Goal: Task Accomplishment & Management: Manage account settings

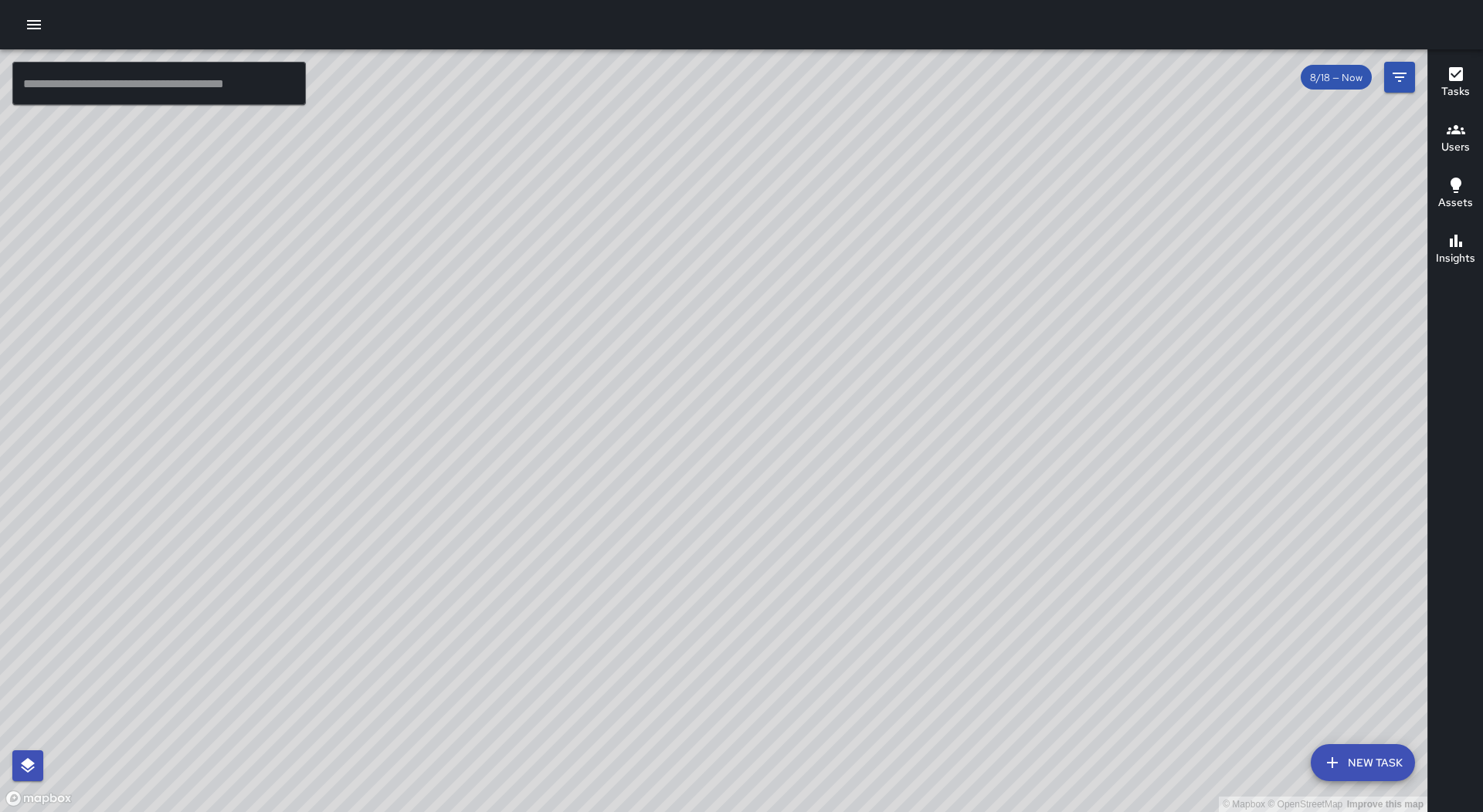
click at [32, 32] on icon "button" at bounding box center [34, 25] width 18 height 18
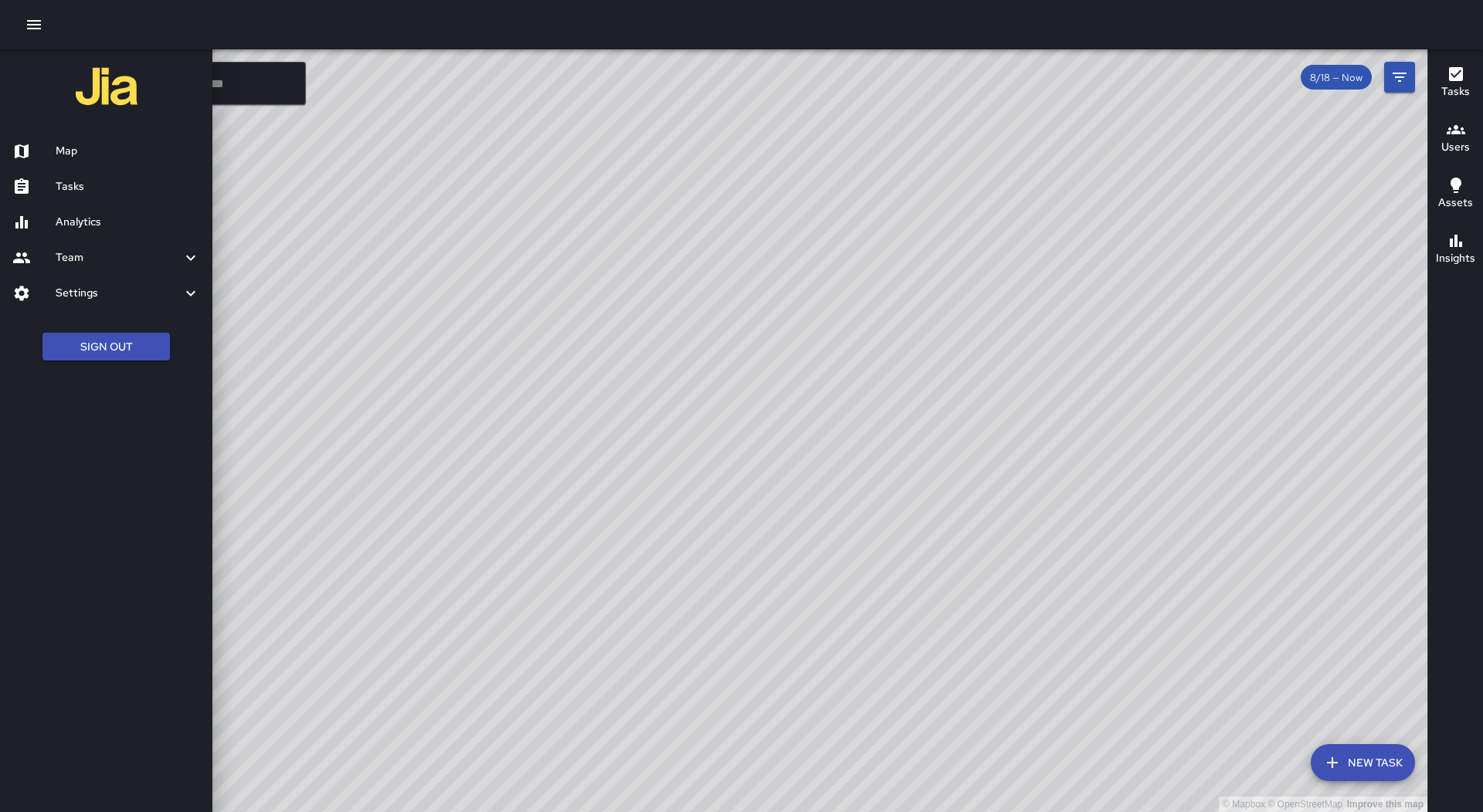
click at [107, 181] on h6 "Tasks" at bounding box center [128, 187] width 145 height 17
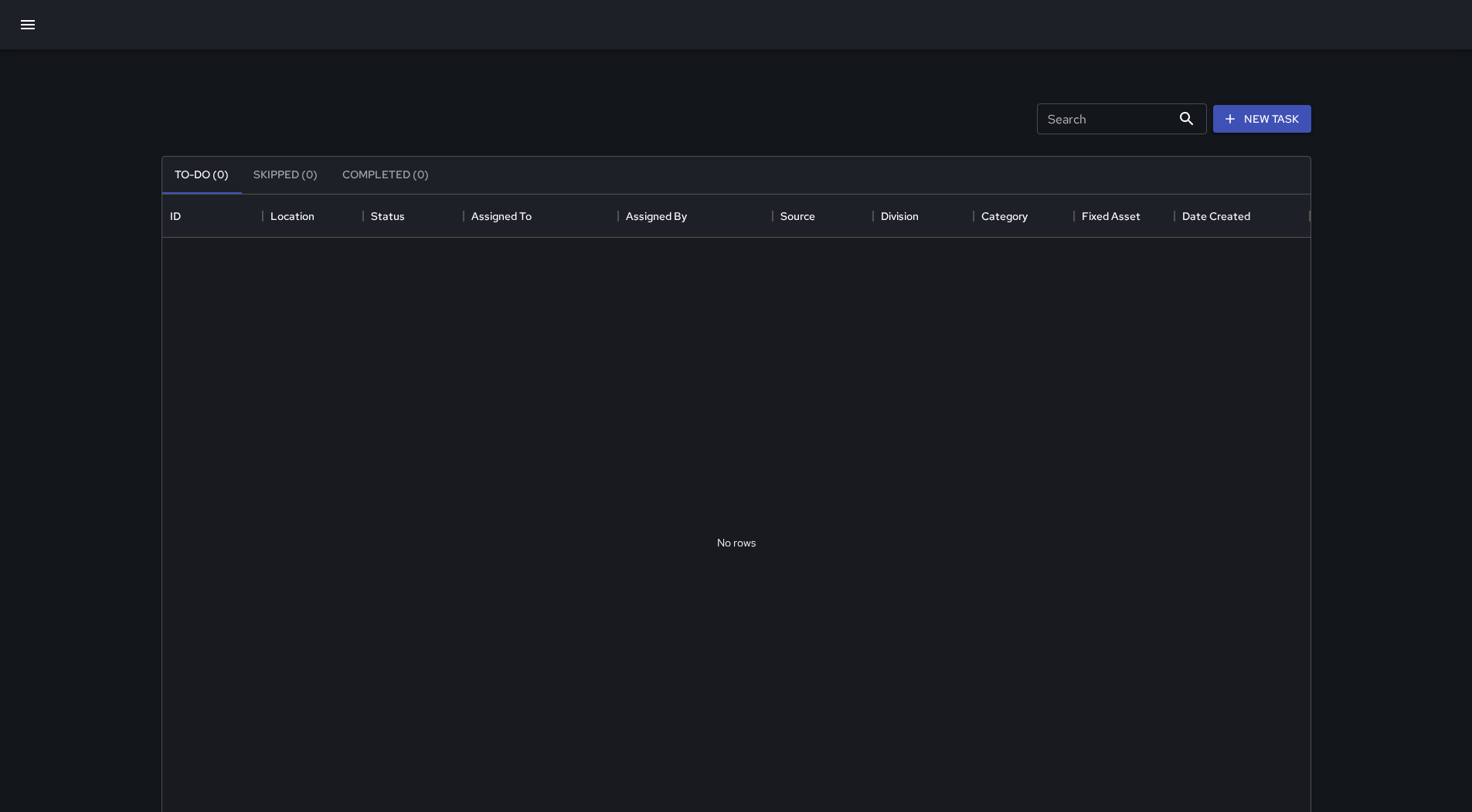
scroll to position [643, 1136]
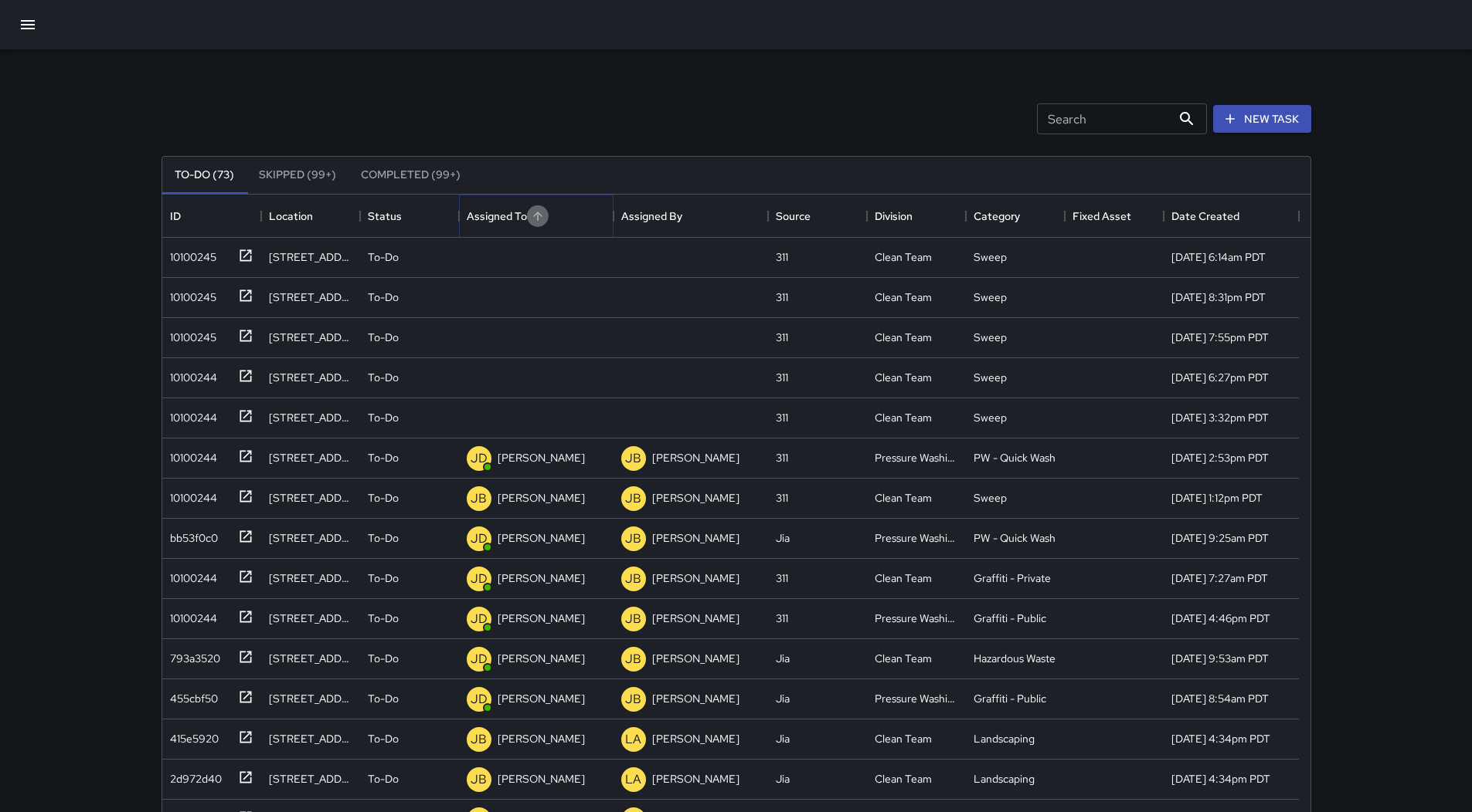
click at [529, 219] on button "Sort" at bounding box center [538, 217] width 22 height 22
click at [201, 257] on div "10100245" at bounding box center [189, 254] width 52 height 22
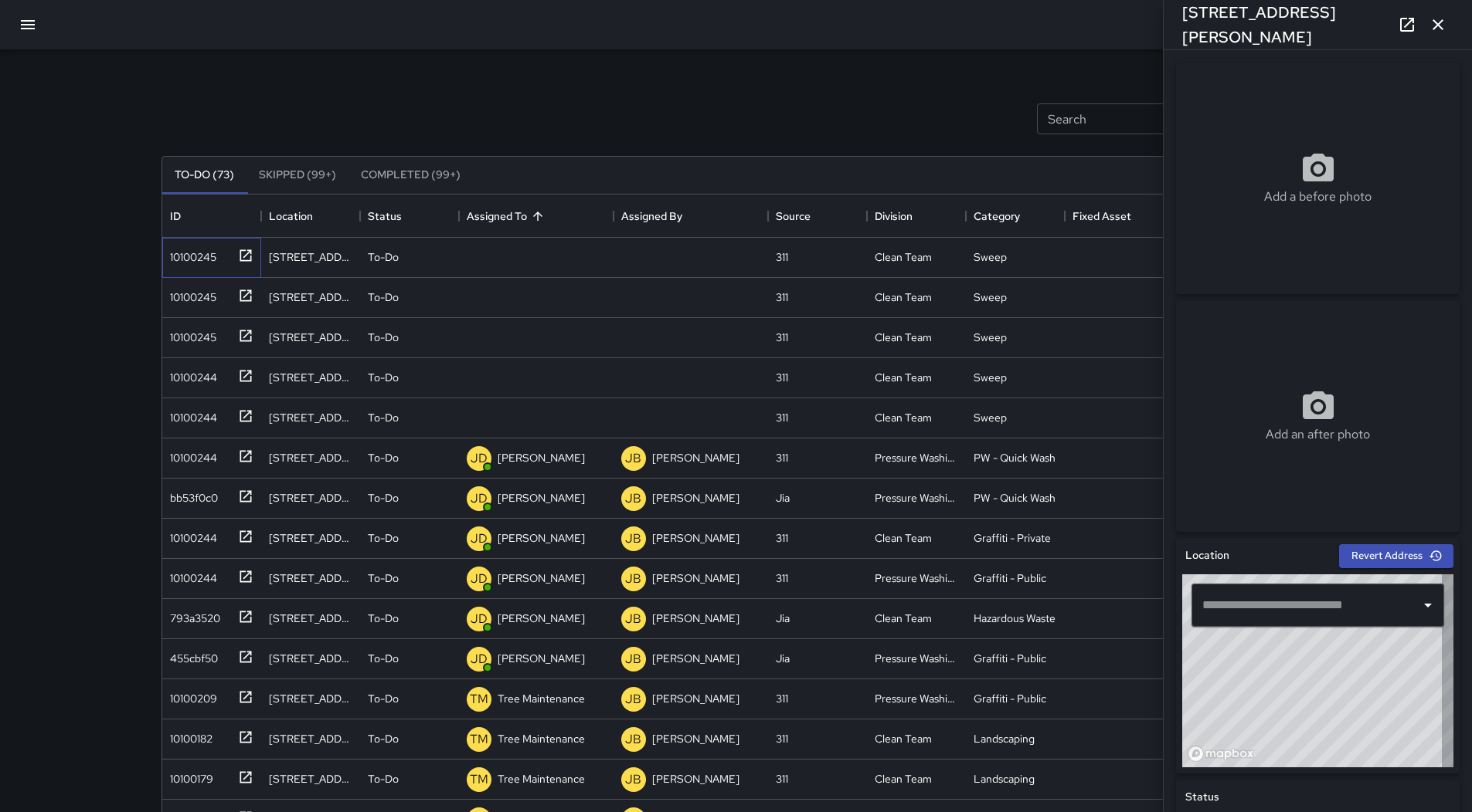
type input "**********"
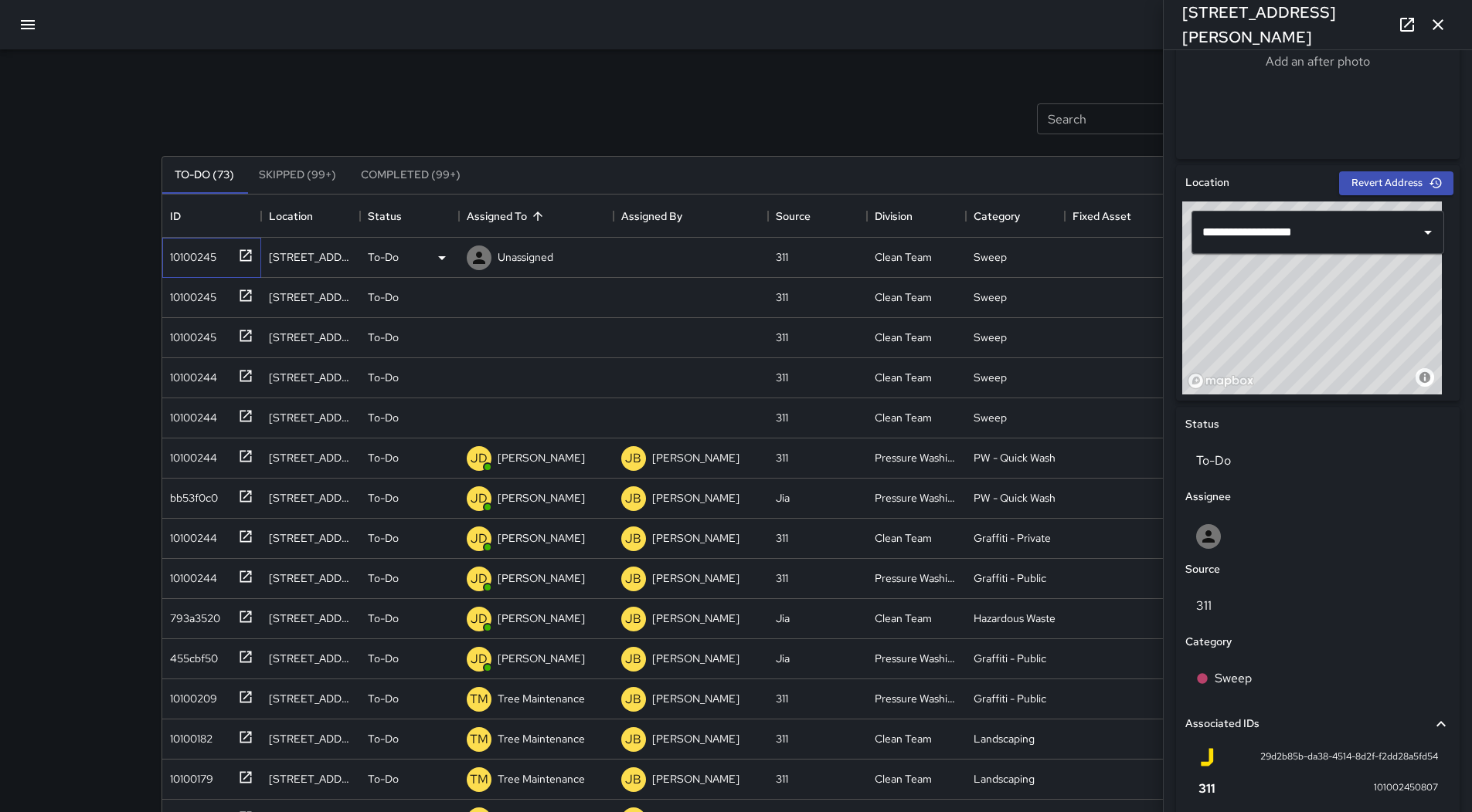
scroll to position [372, 0]
click at [439, 255] on icon at bounding box center [442, 258] width 18 height 18
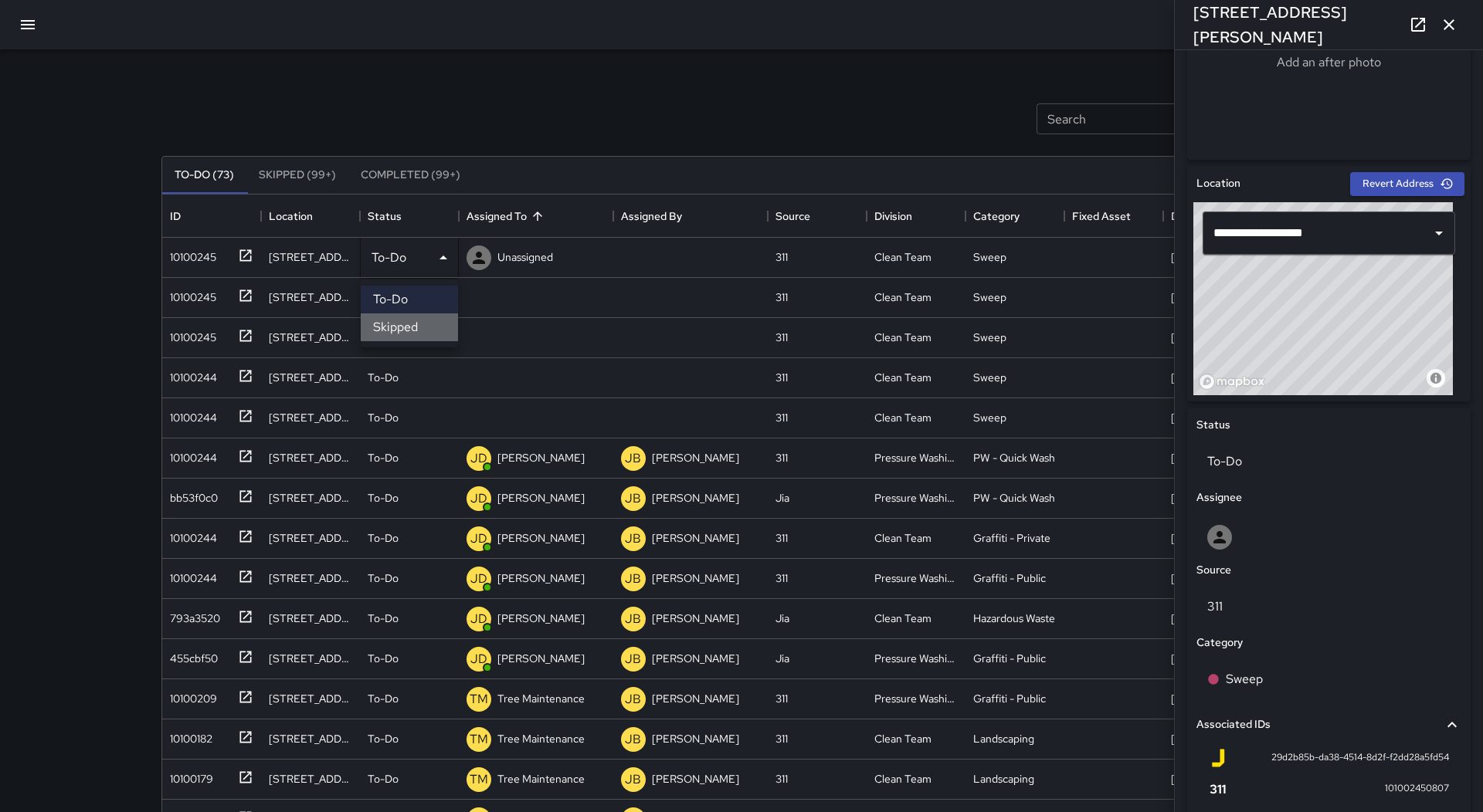
drag, startPoint x: 414, startPoint y: 322, endPoint x: 189, endPoint y: 275, distance: 229.9
click at [410, 322] on li "Skipped" at bounding box center [409, 327] width 97 height 27
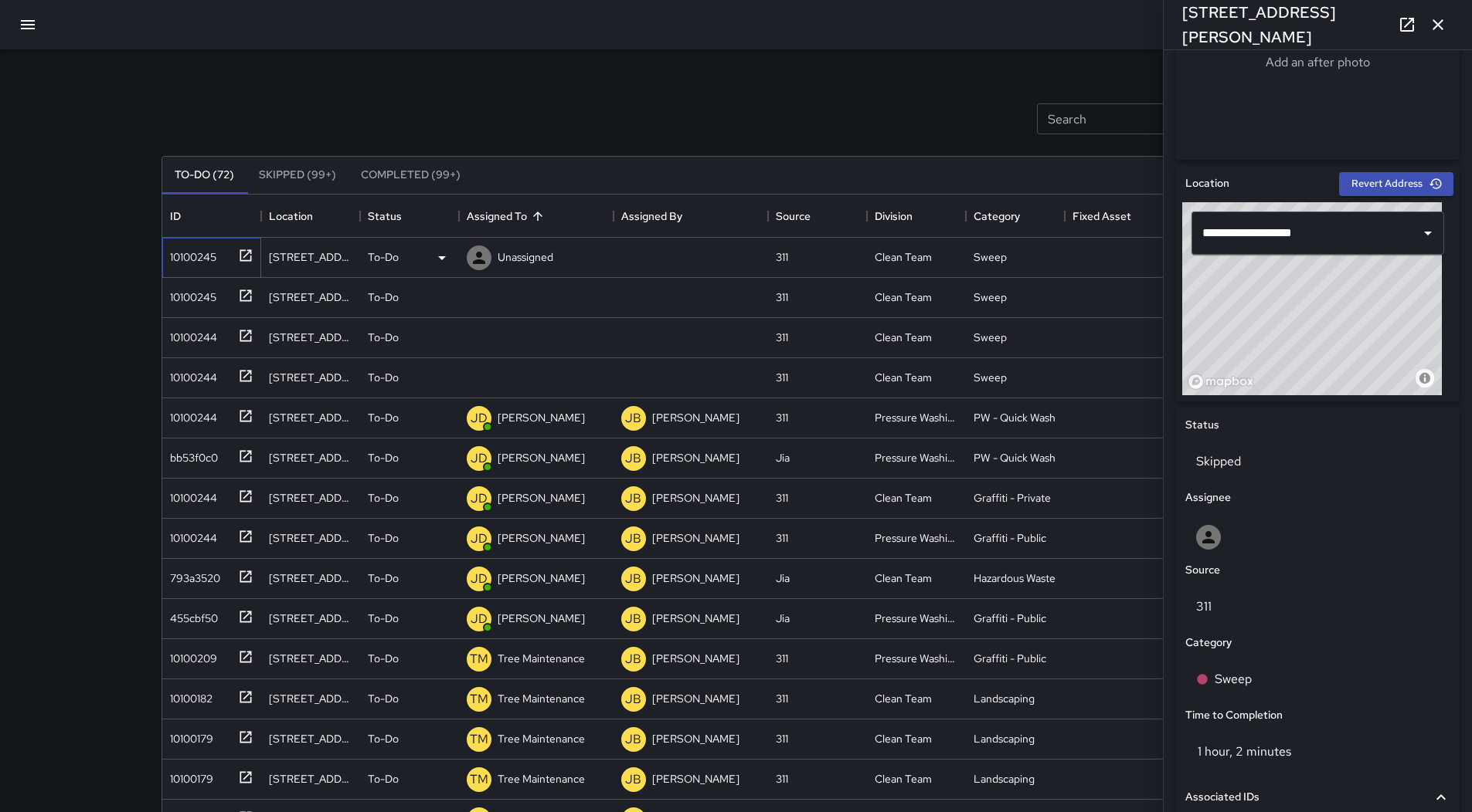
drag, startPoint x: 196, startPoint y: 259, endPoint x: 381, endPoint y: 253, distance: 185.1
click at [197, 259] on div "10100245" at bounding box center [189, 254] width 52 height 22
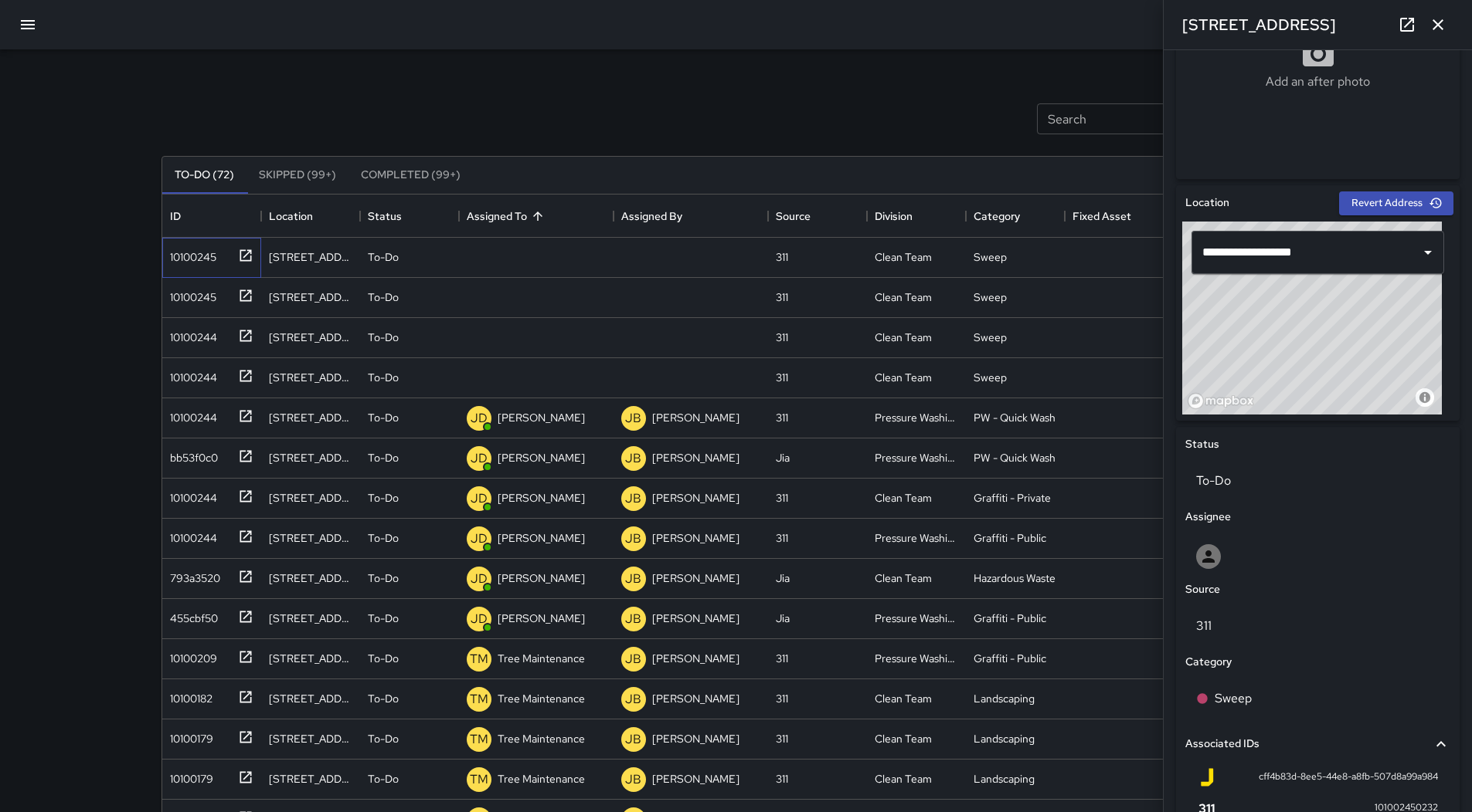
scroll to position [588, 0]
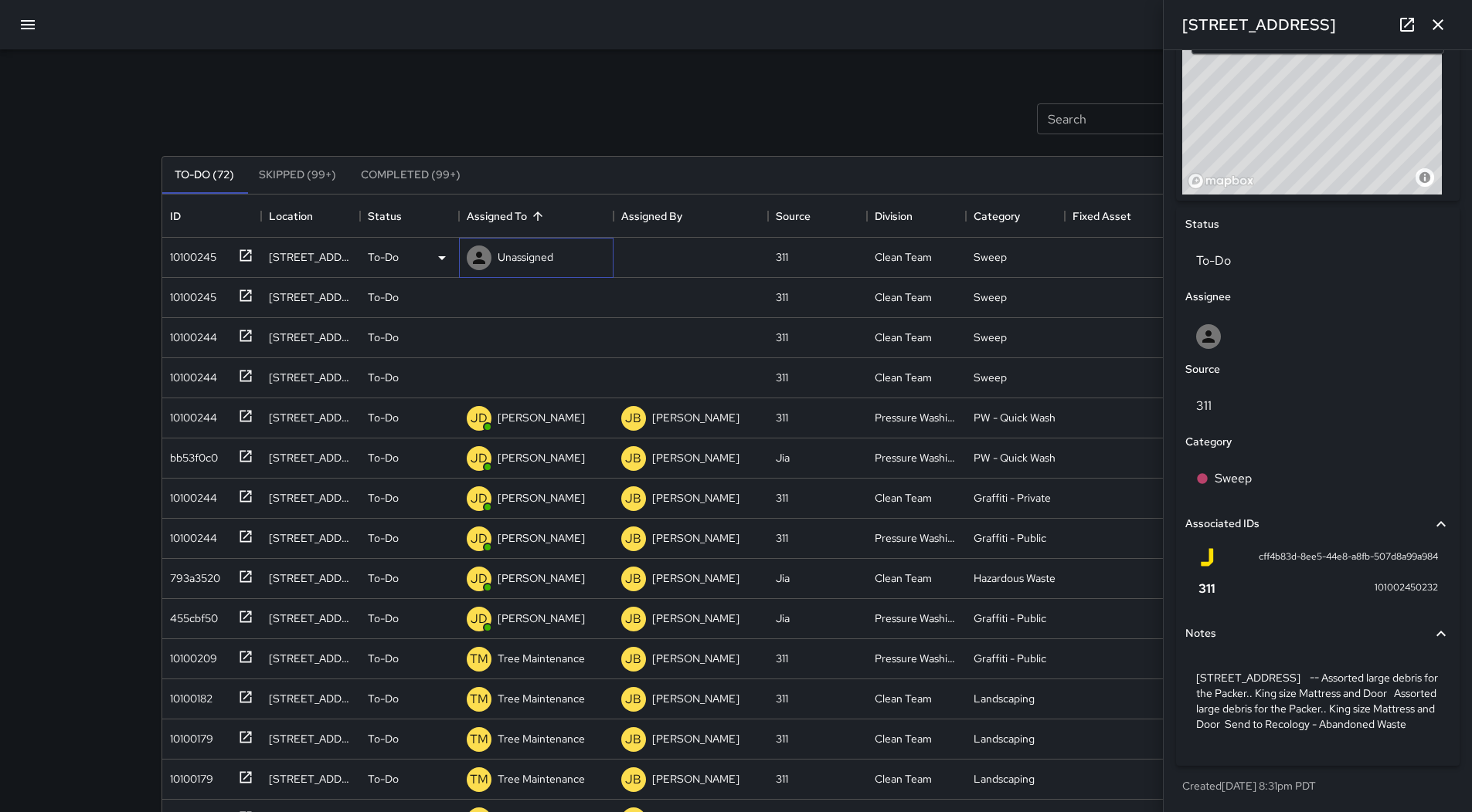
click at [459, 259] on div "Unassigned" at bounding box center [536, 258] width 155 height 40
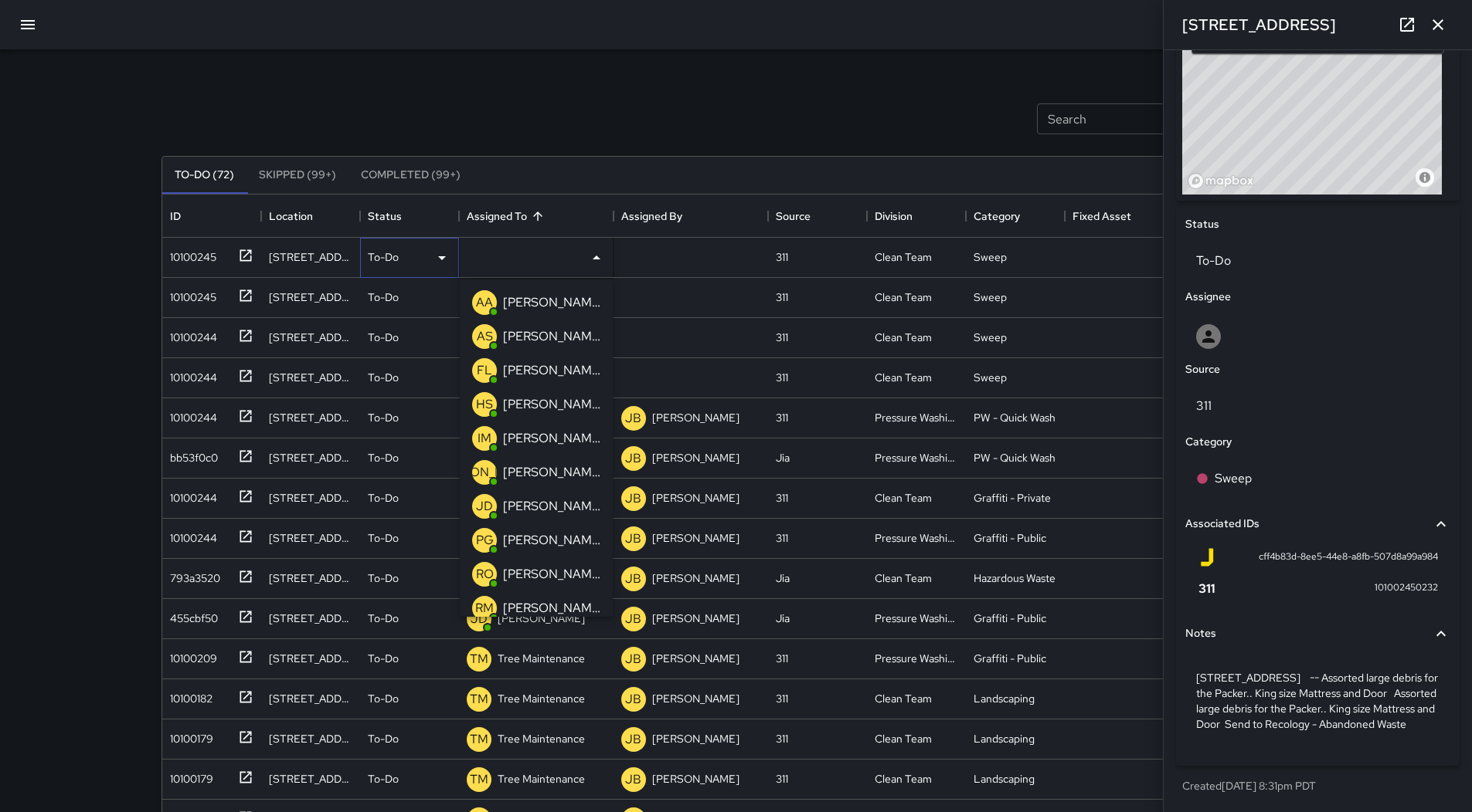
click at [429, 259] on div "To-Do" at bounding box center [409, 258] width 83 height 18
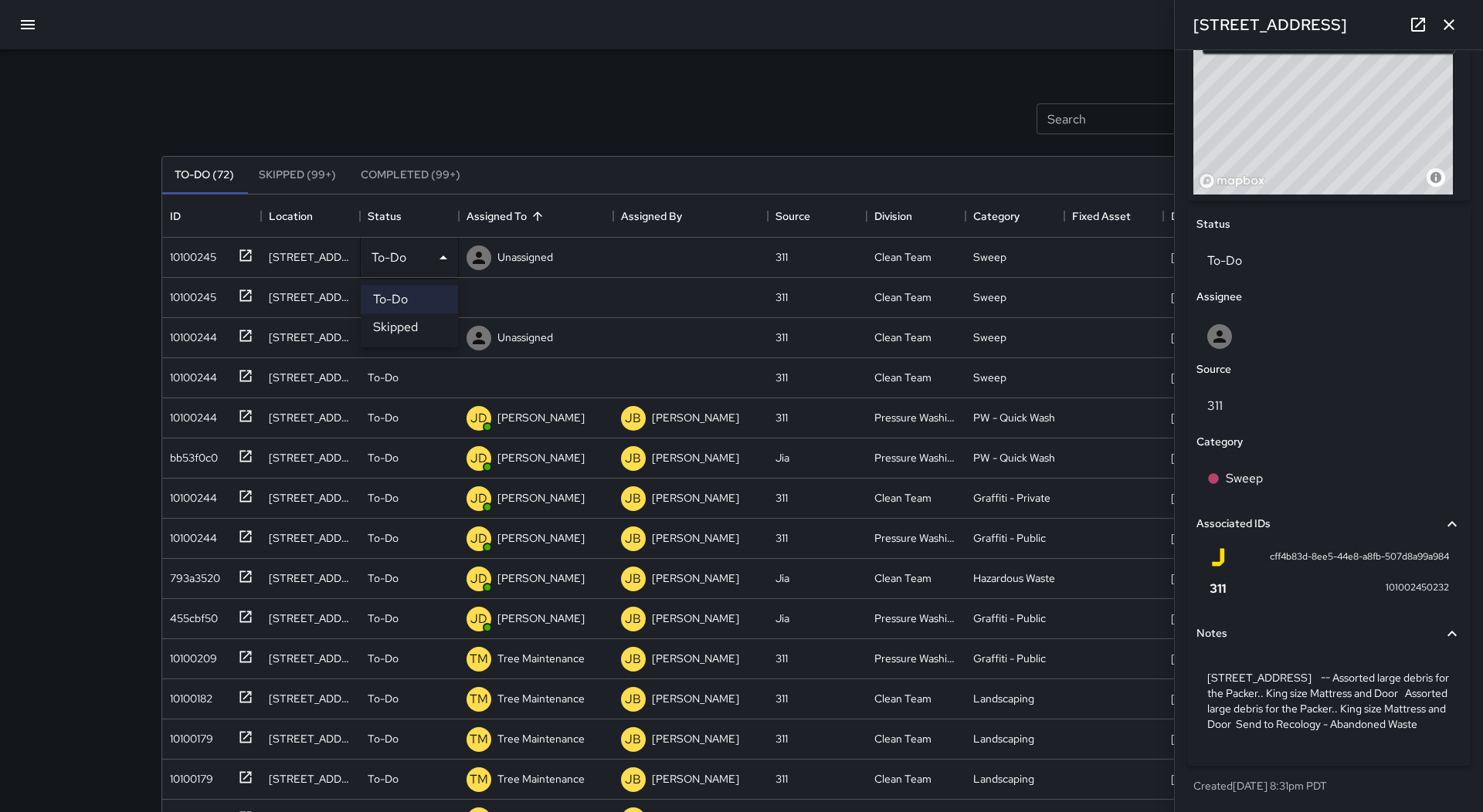
click at [414, 328] on li "Skipped" at bounding box center [409, 327] width 97 height 27
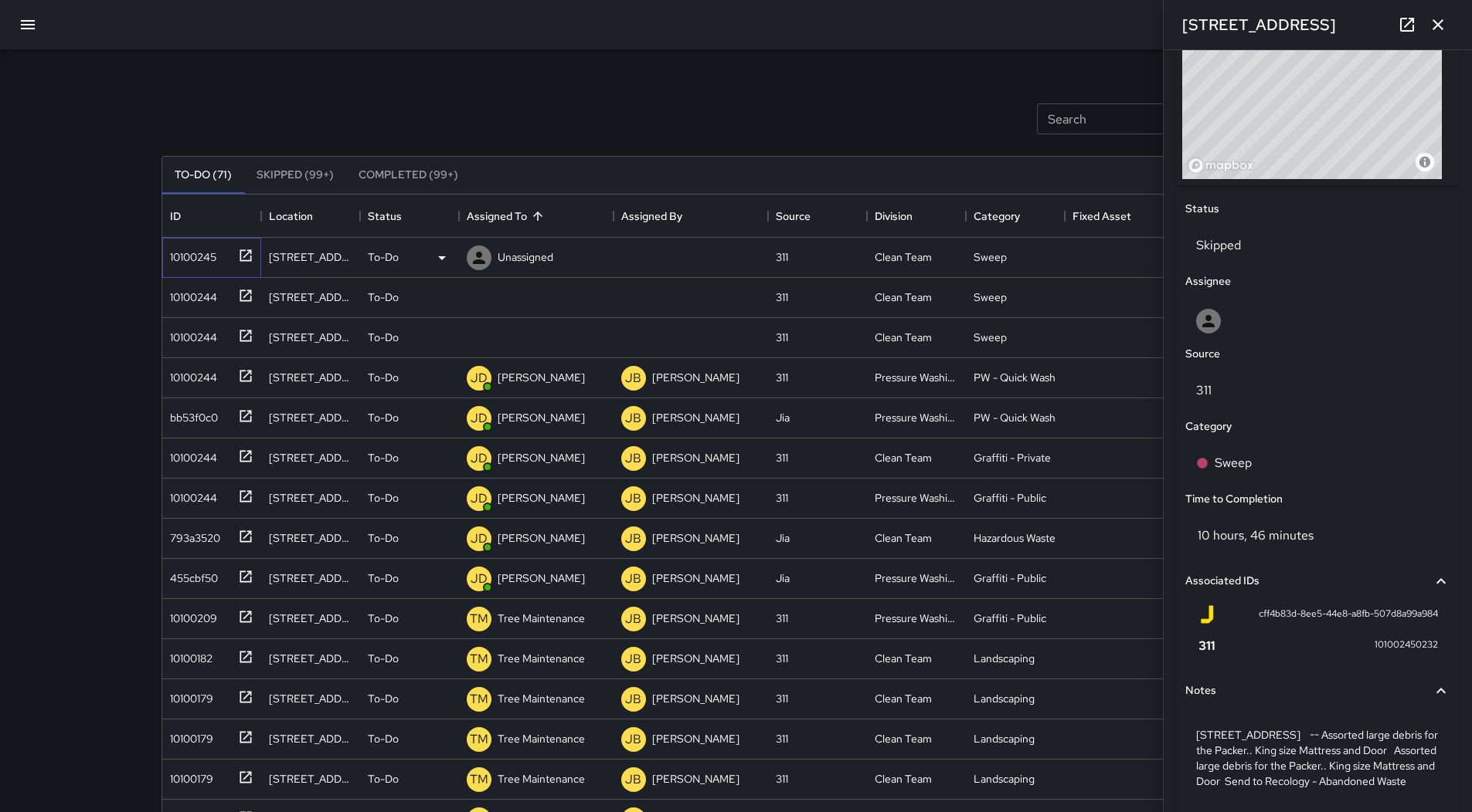
click at [188, 251] on div "10100245" at bounding box center [189, 254] width 52 height 22
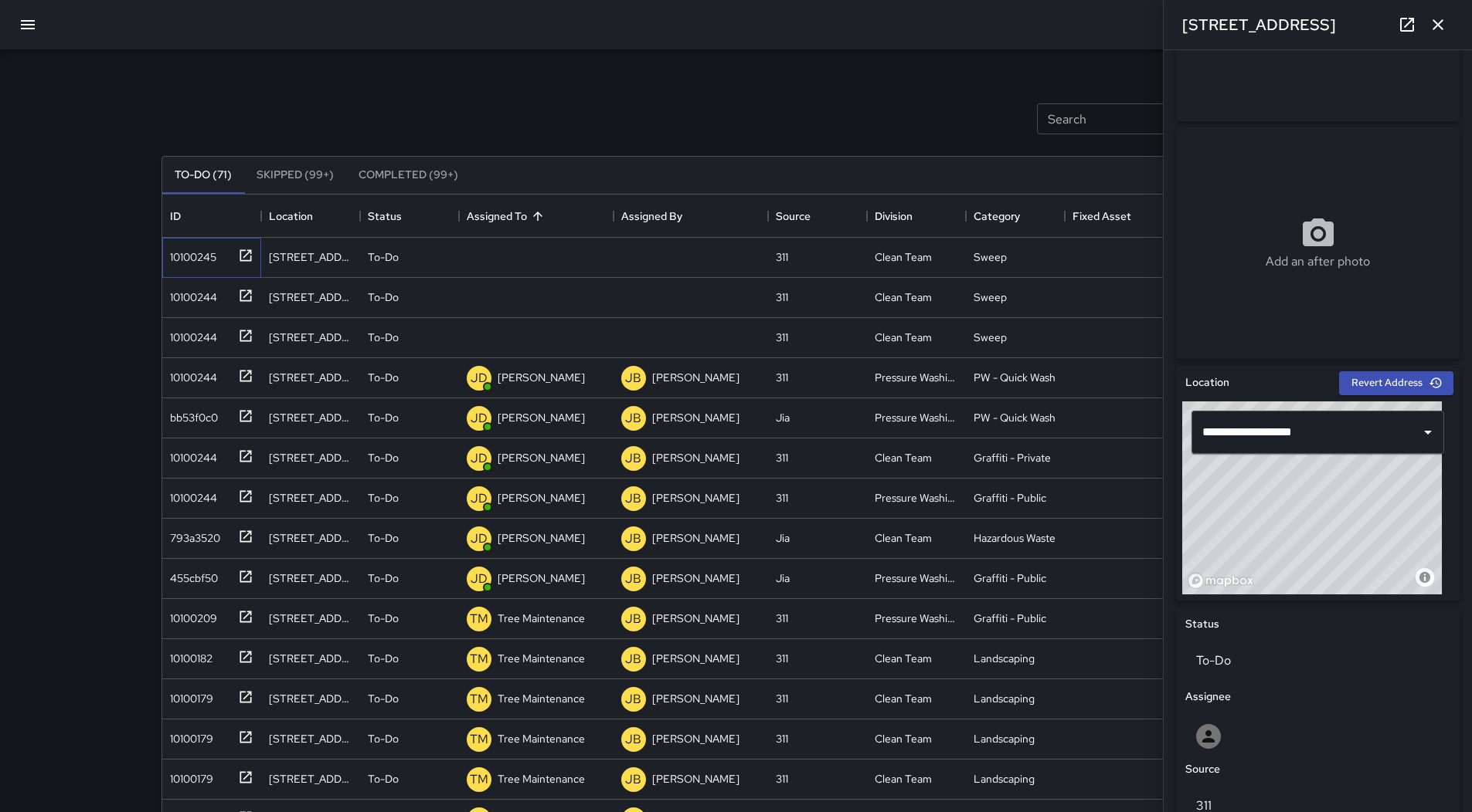
scroll to position [527, 0]
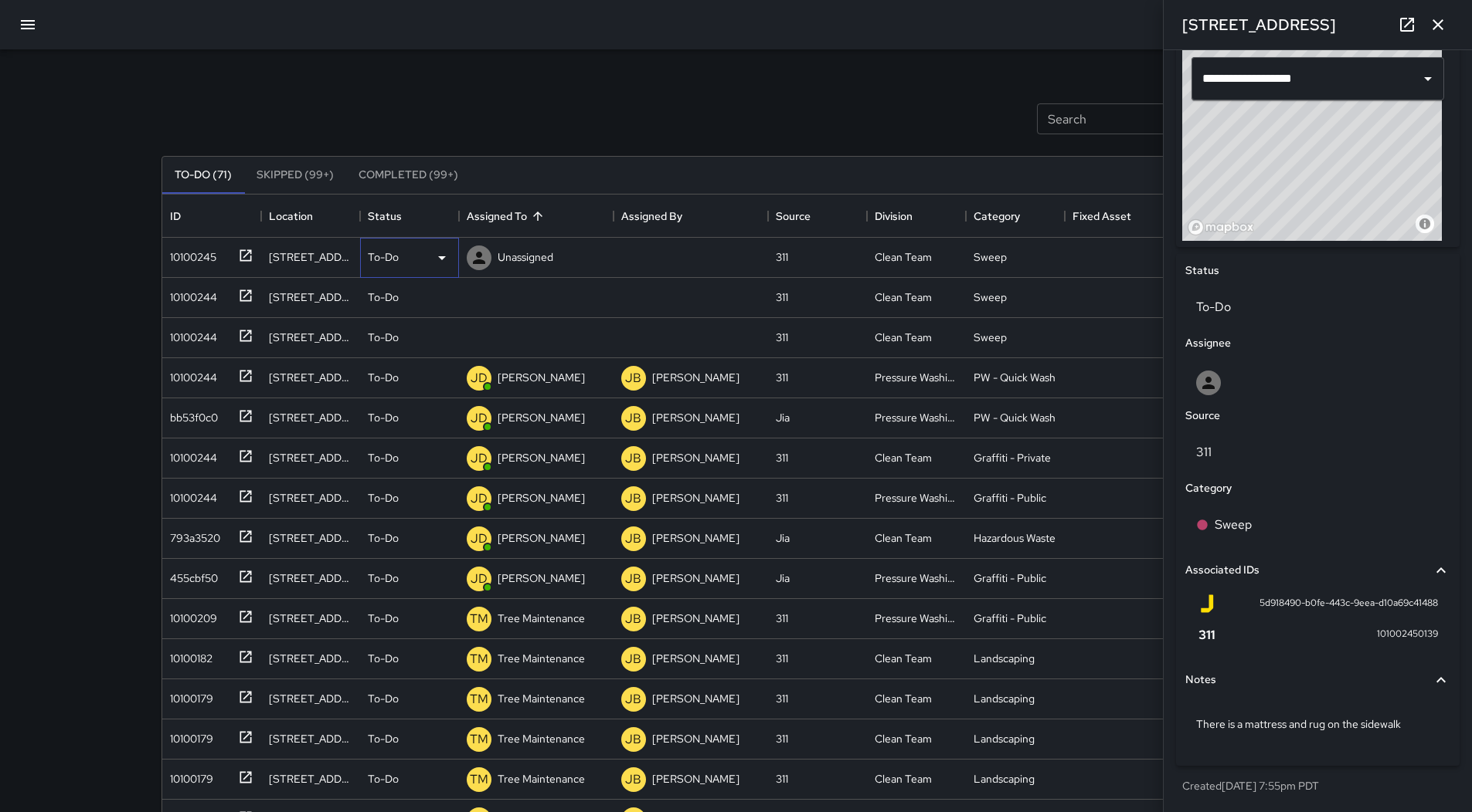
click at [430, 250] on div "To-Do" at bounding box center [409, 258] width 83 height 18
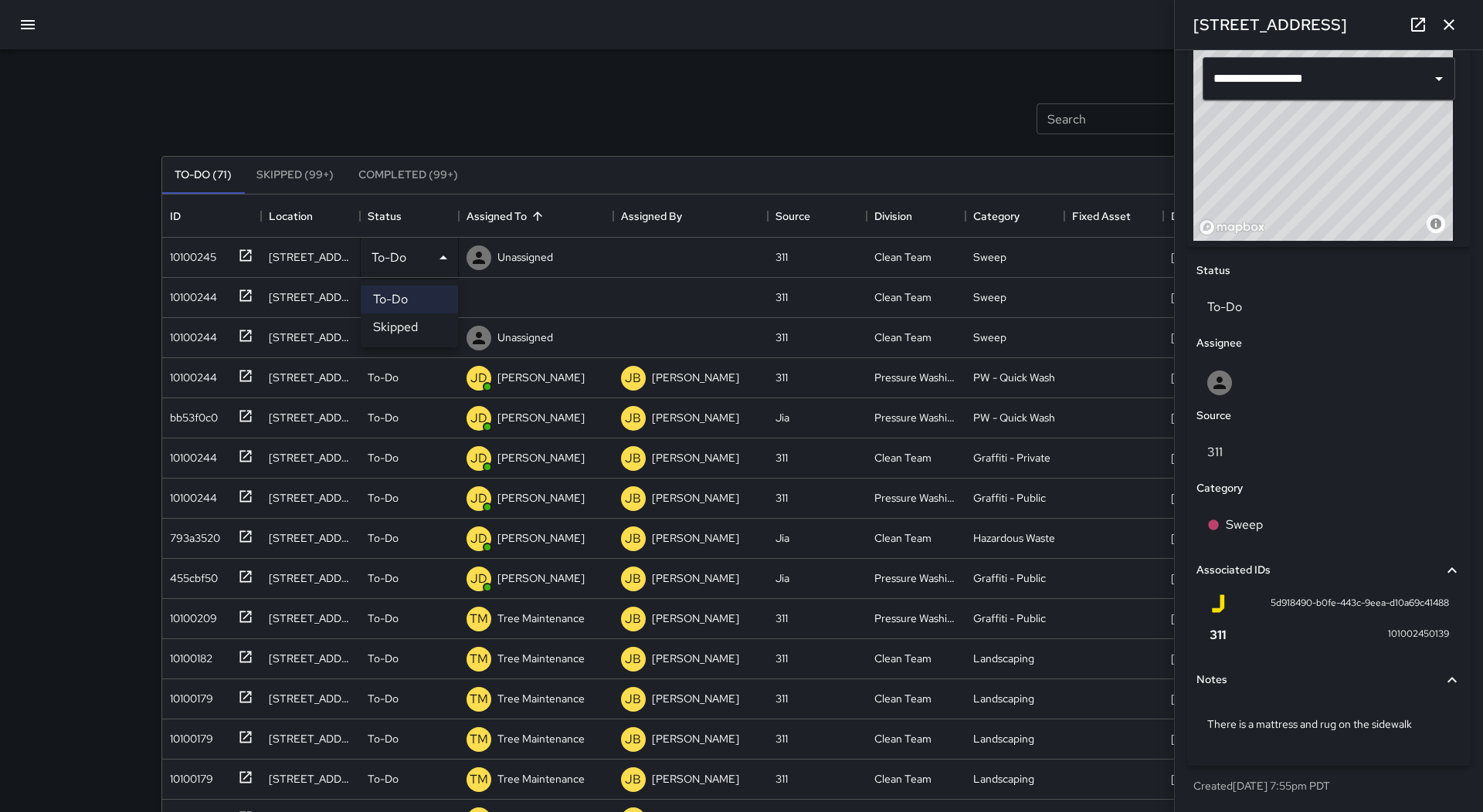
click at [398, 317] on li "Skipped" at bounding box center [409, 327] width 97 height 27
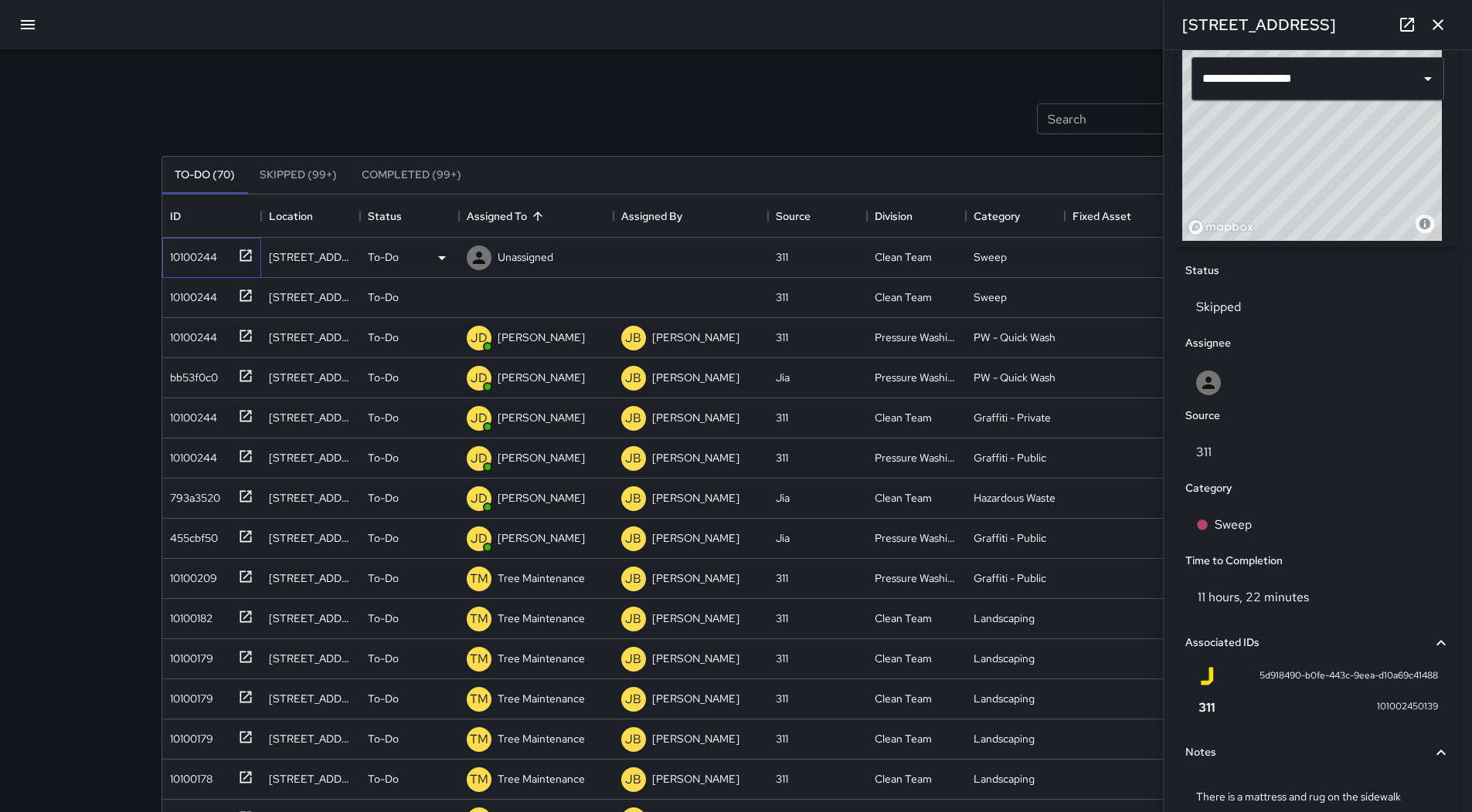
click at [187, 262] on div "10100244" at bounding box center [190, 254] width 53 height 22
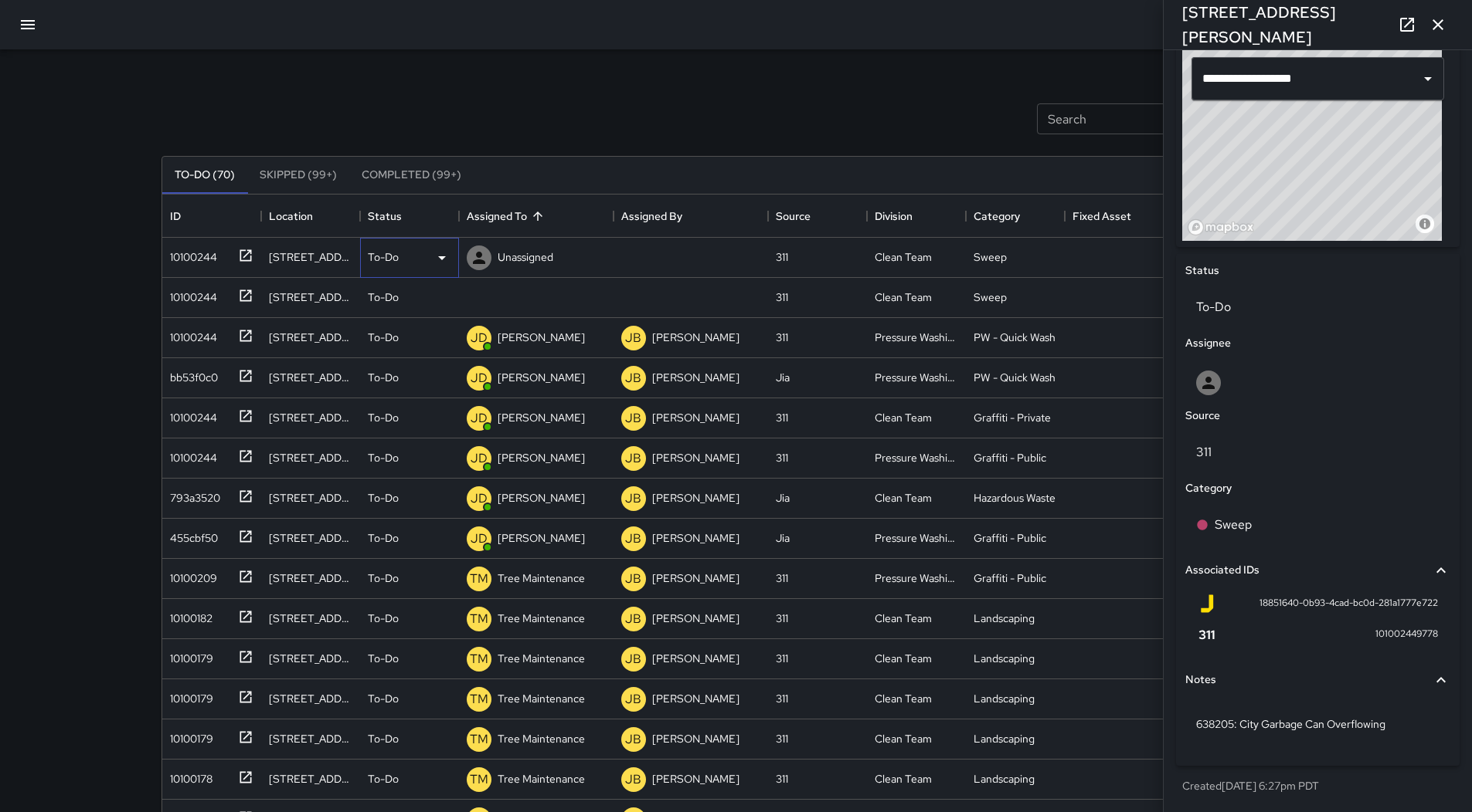
click at [424, 258] on div "To-Do" at bounding box center [409, 258] width 83 height 18
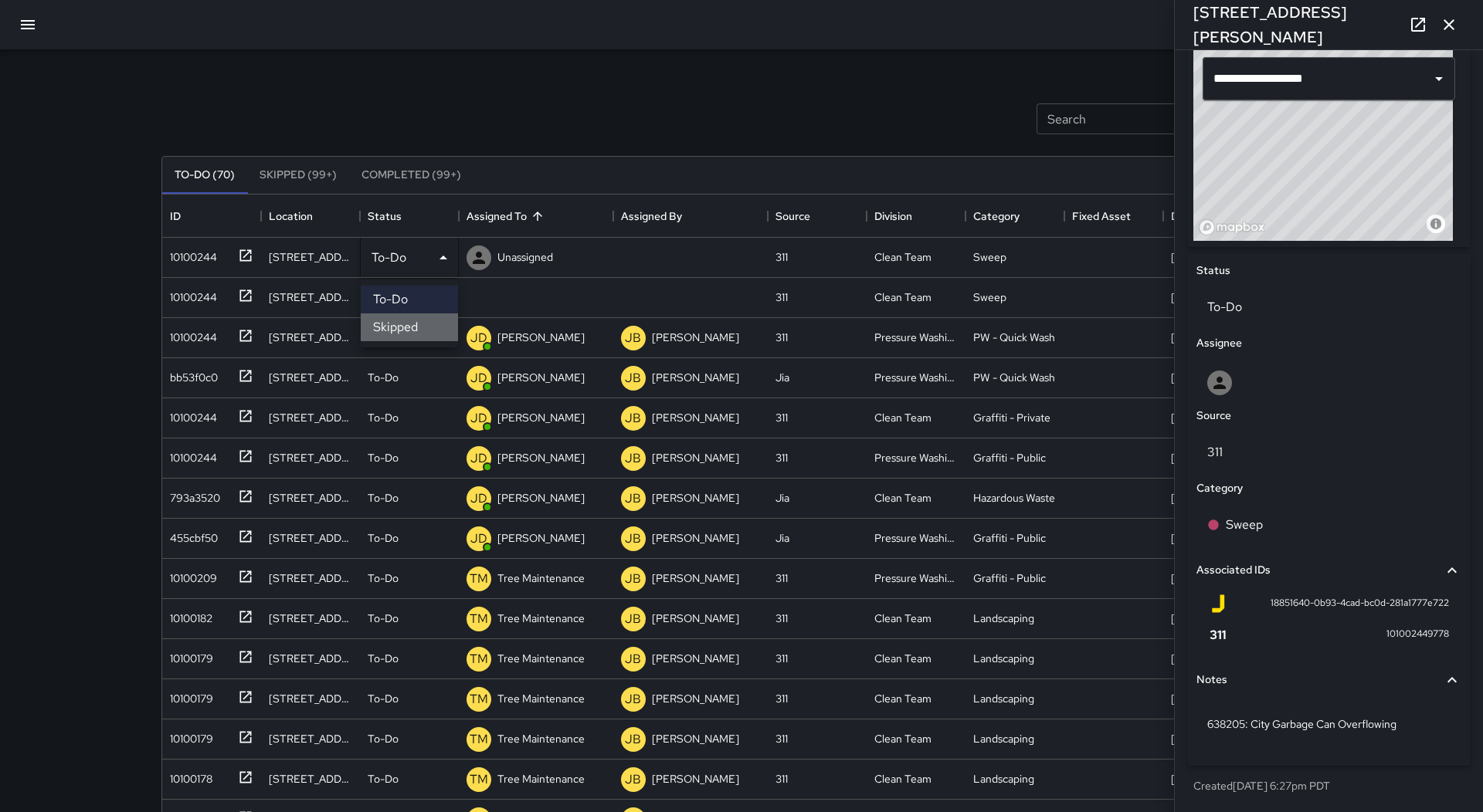
click at [411, 320] on li "Skipped" at bounding box center [409, 327] width 97 height 27
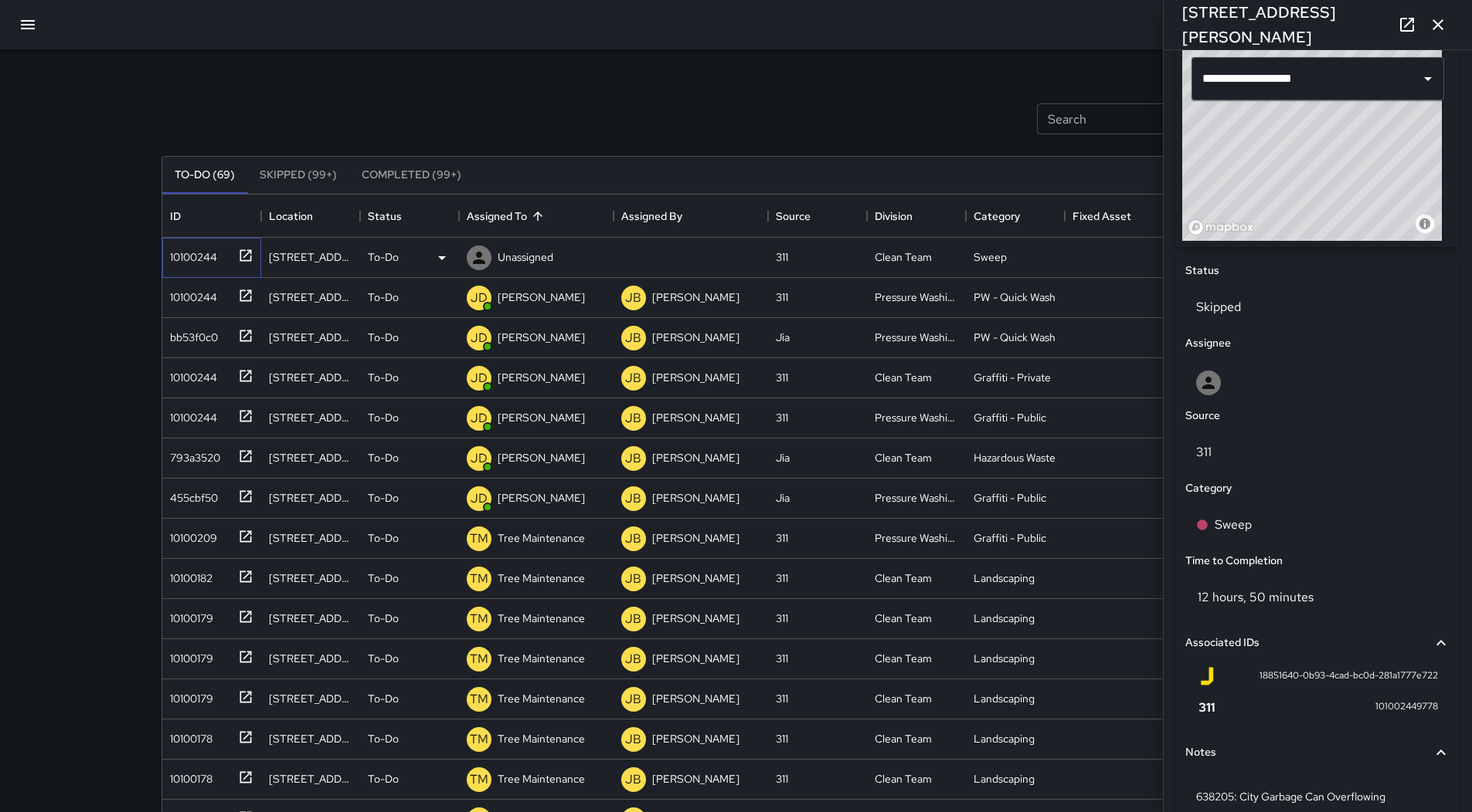
click at [178, 252] on div "10100244" at bounding box center [190, 254] width 53 height 22
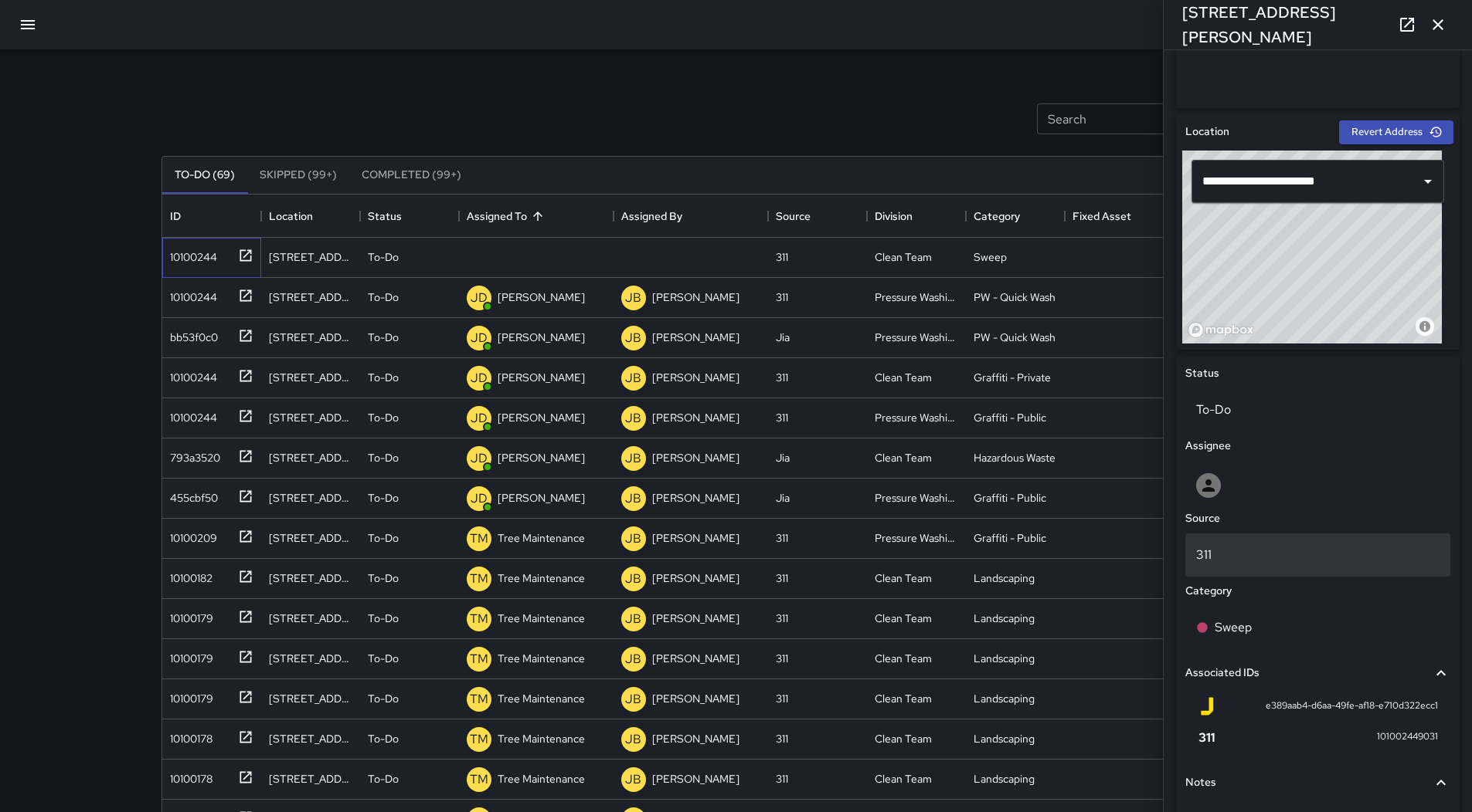
scroll to position [604, 0]
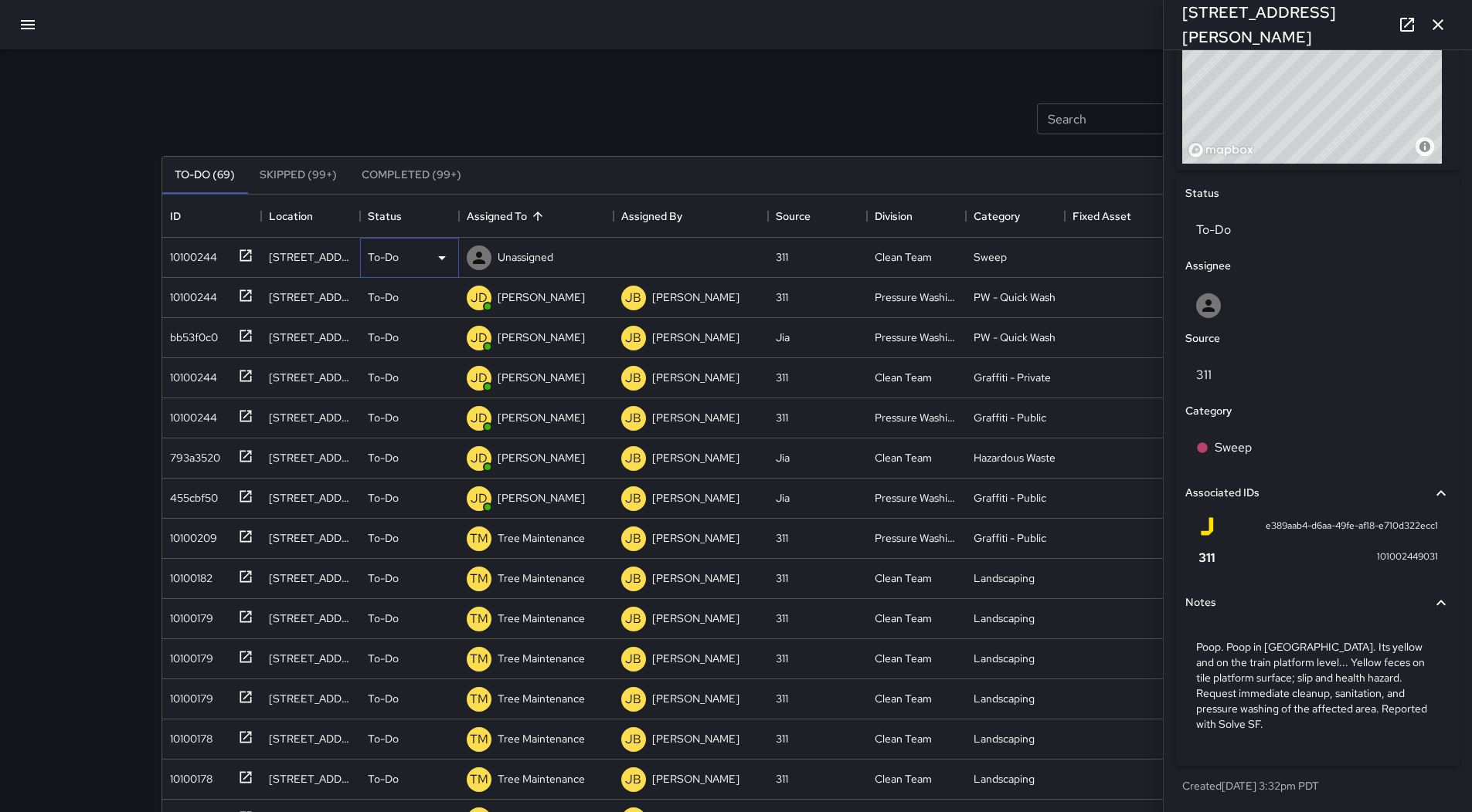
click at [417, 261] on div "To-Do" at bounding box center [409, 258] width 83 height 18
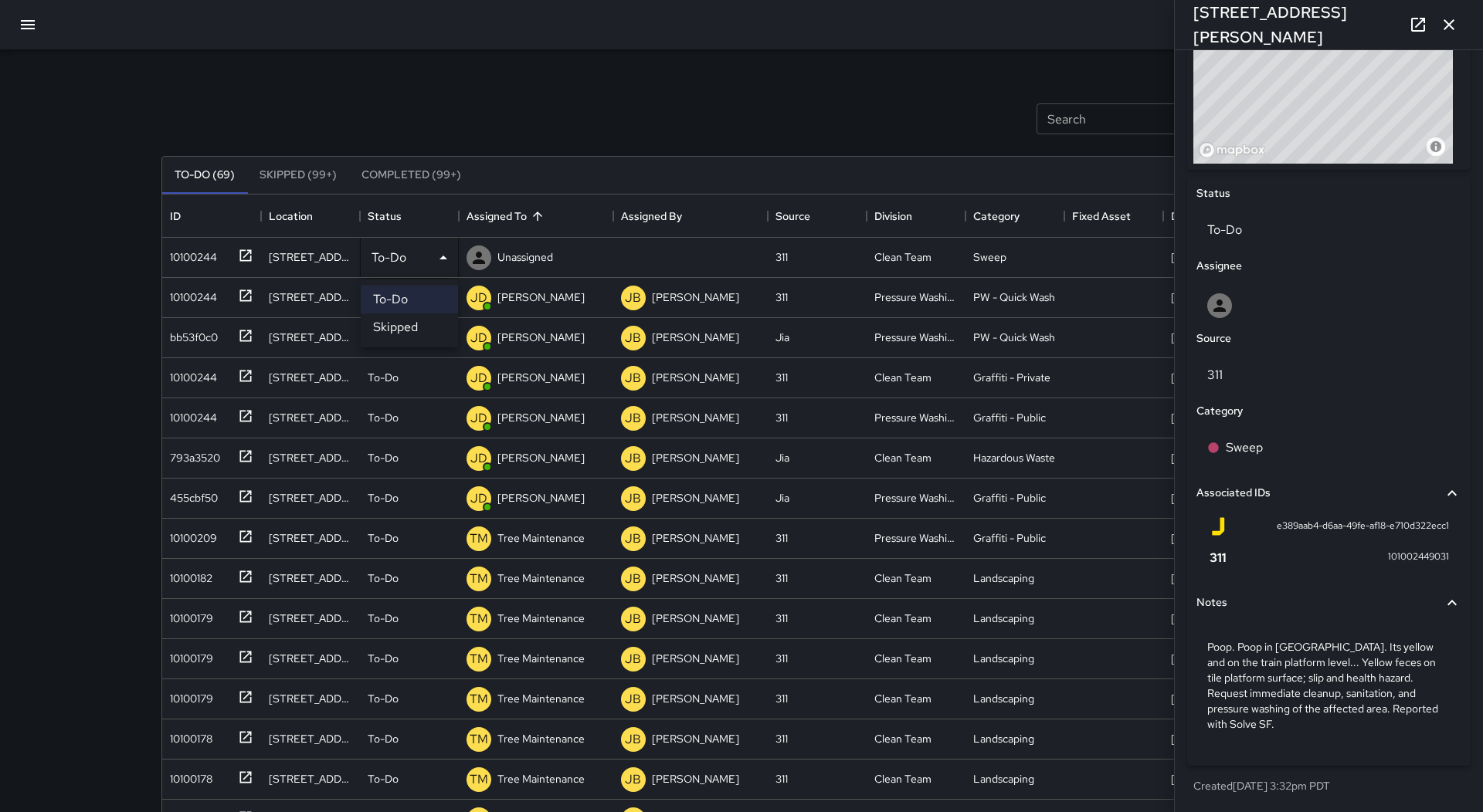
click at [431, 323] on li "Skipped" at bounding box center [409, 327] width 97 height 27
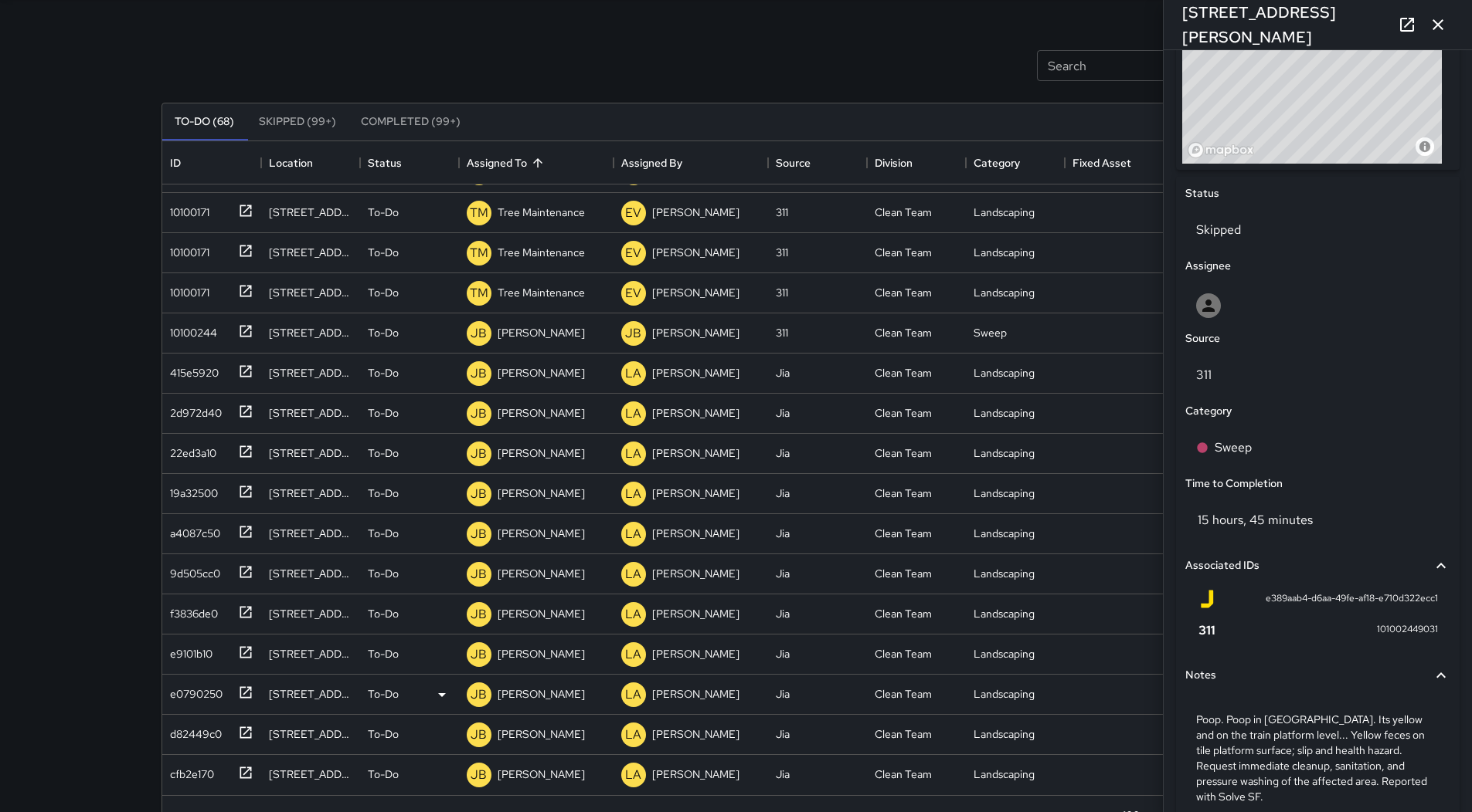
scroll to position [100, 0]
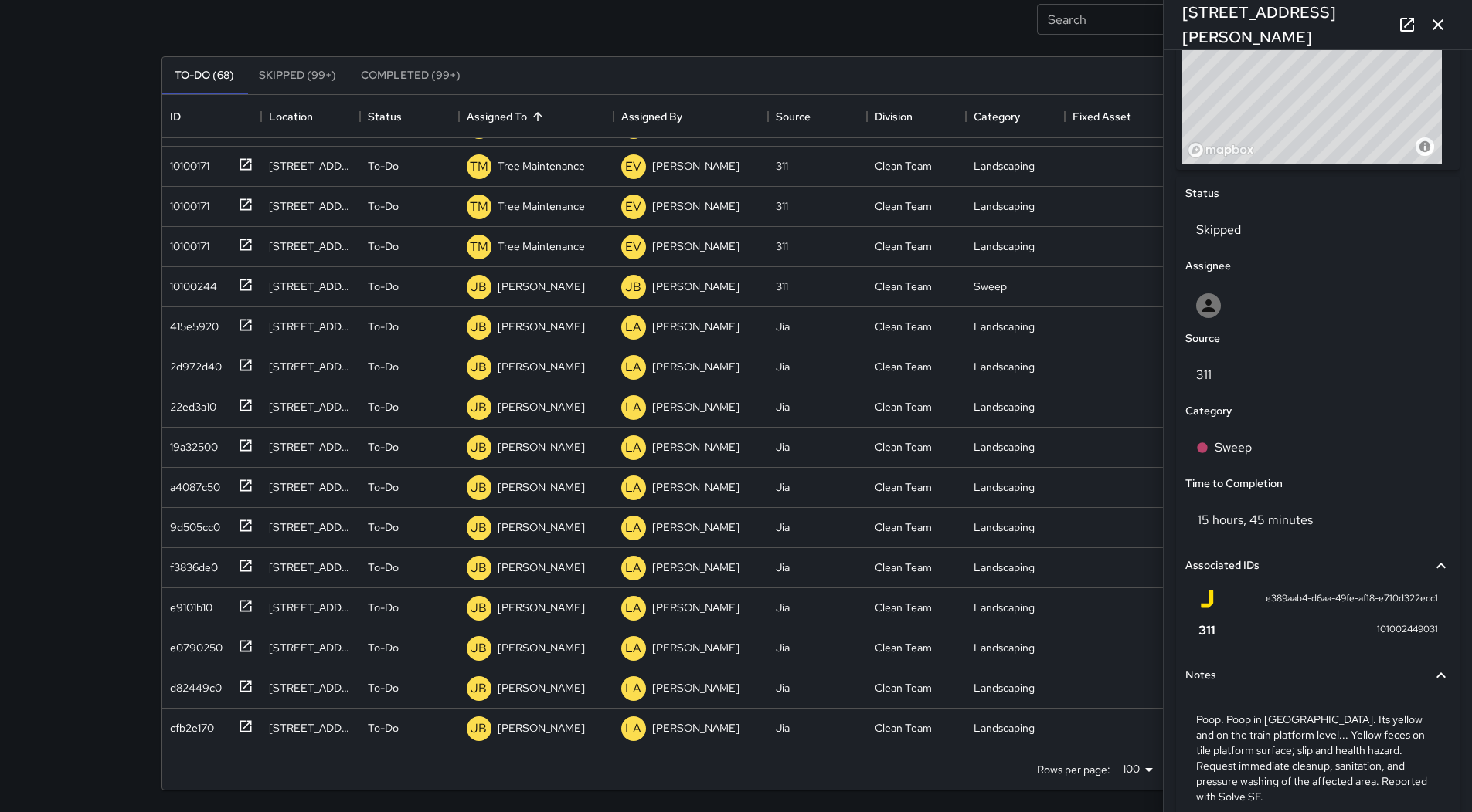
click at [1445, 24] on icon "button" at bounding box center [1437, 25] width 18 height 18
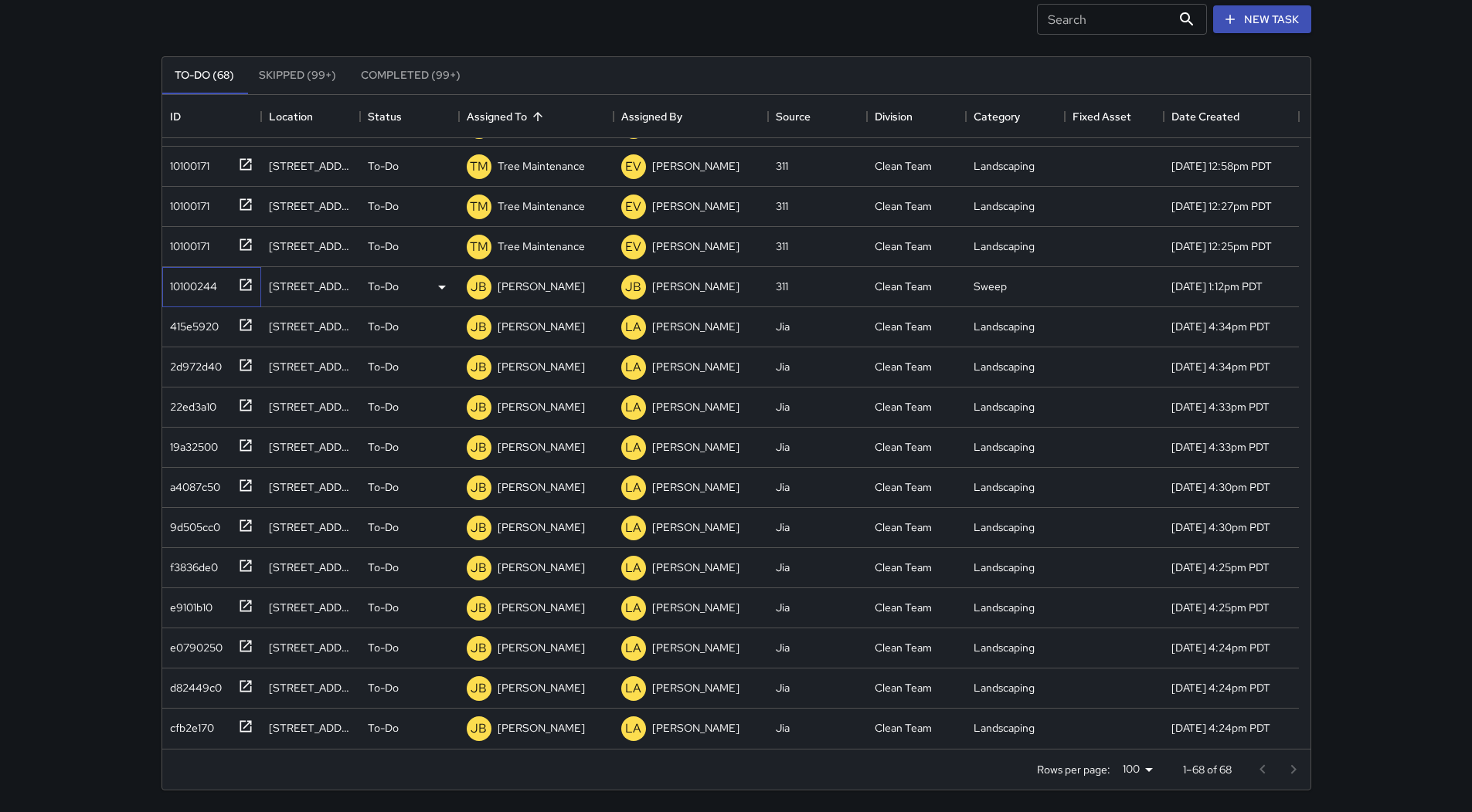
click at [181, 274] on div "10100244" at bounding box center [190, 283] width 53 height 22
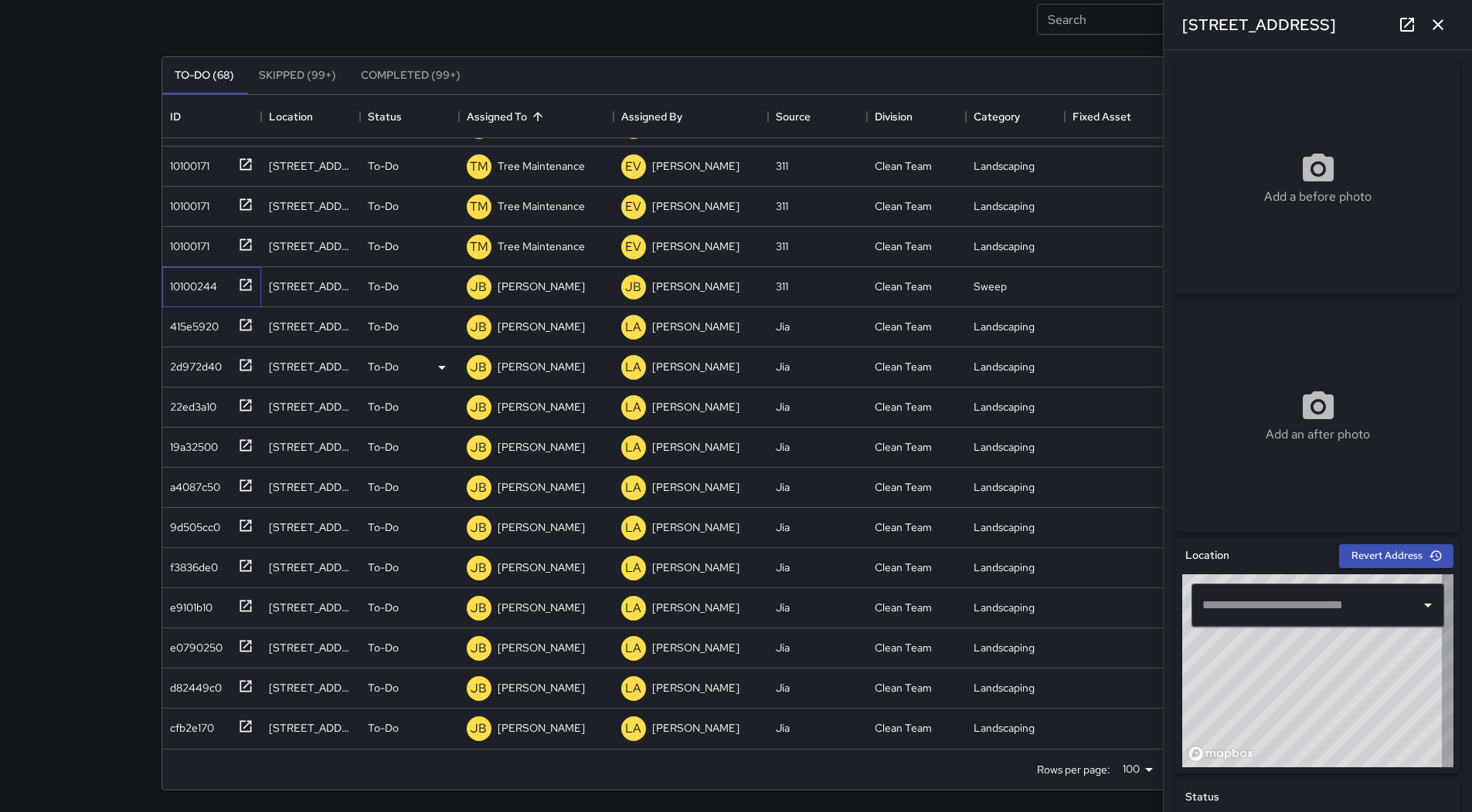
type input "**********"
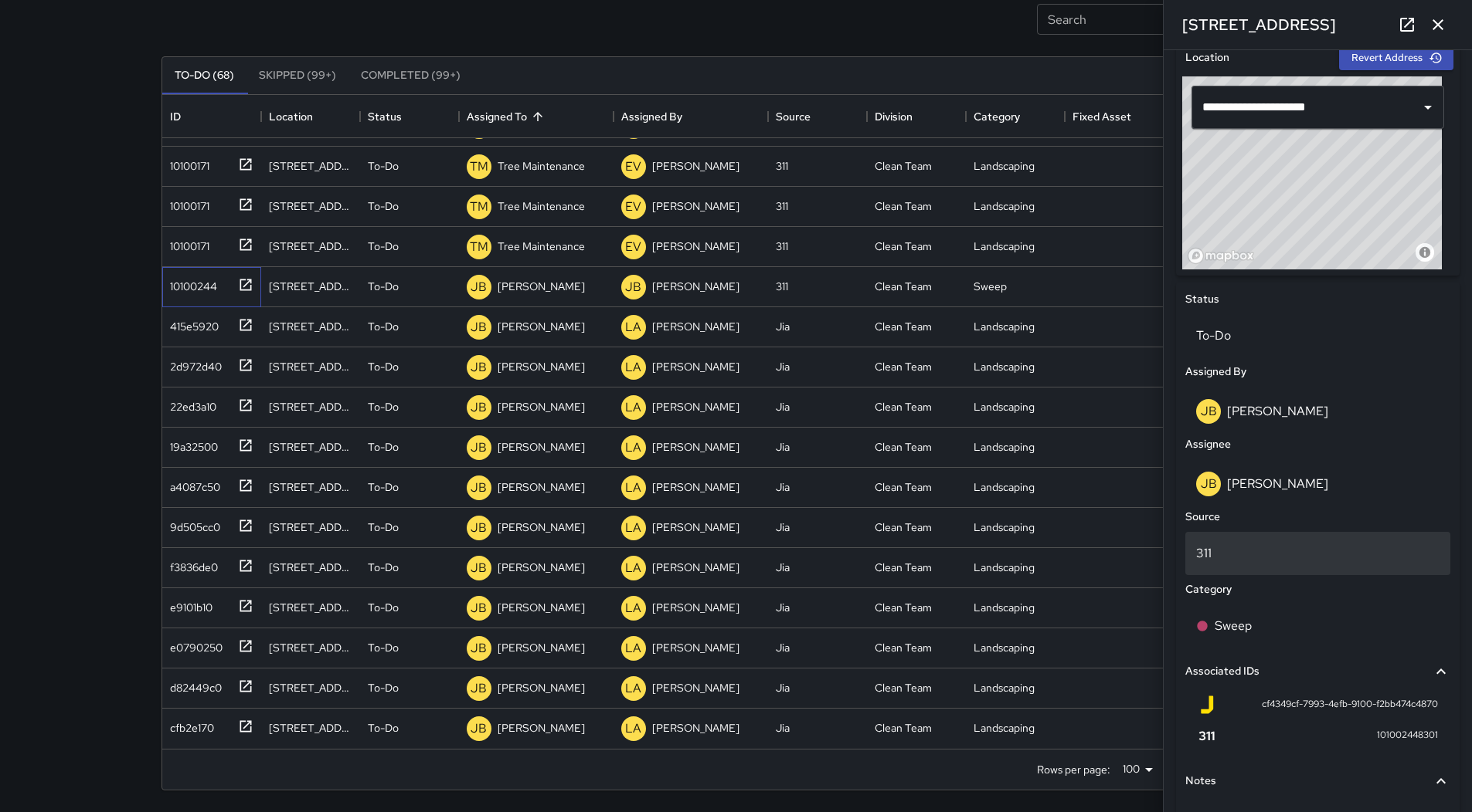
scroll to position [646, 0]
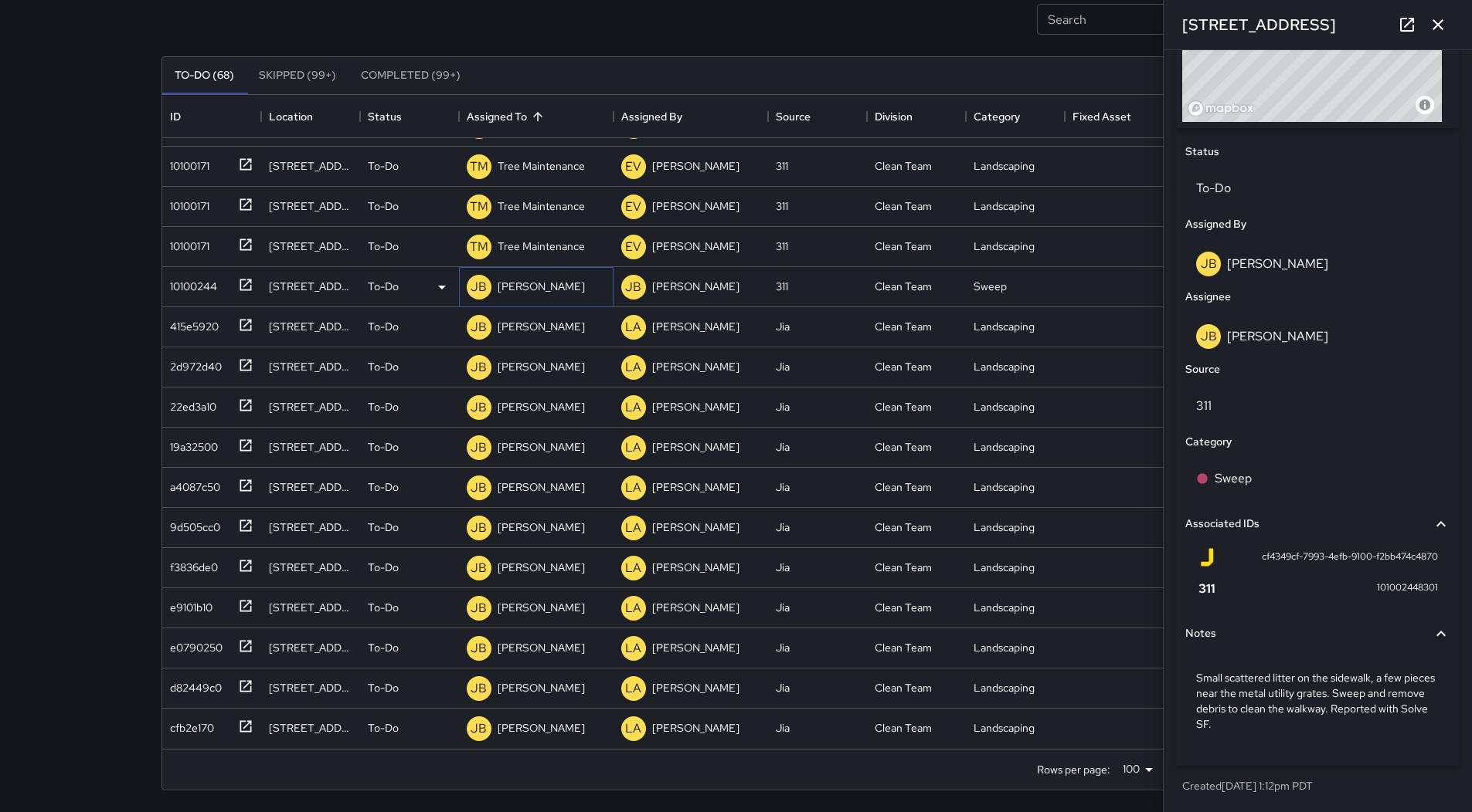
click at [538, 280] on p "[PERSON_NAME]" at bounding box center [541, 286] width 87 height 16
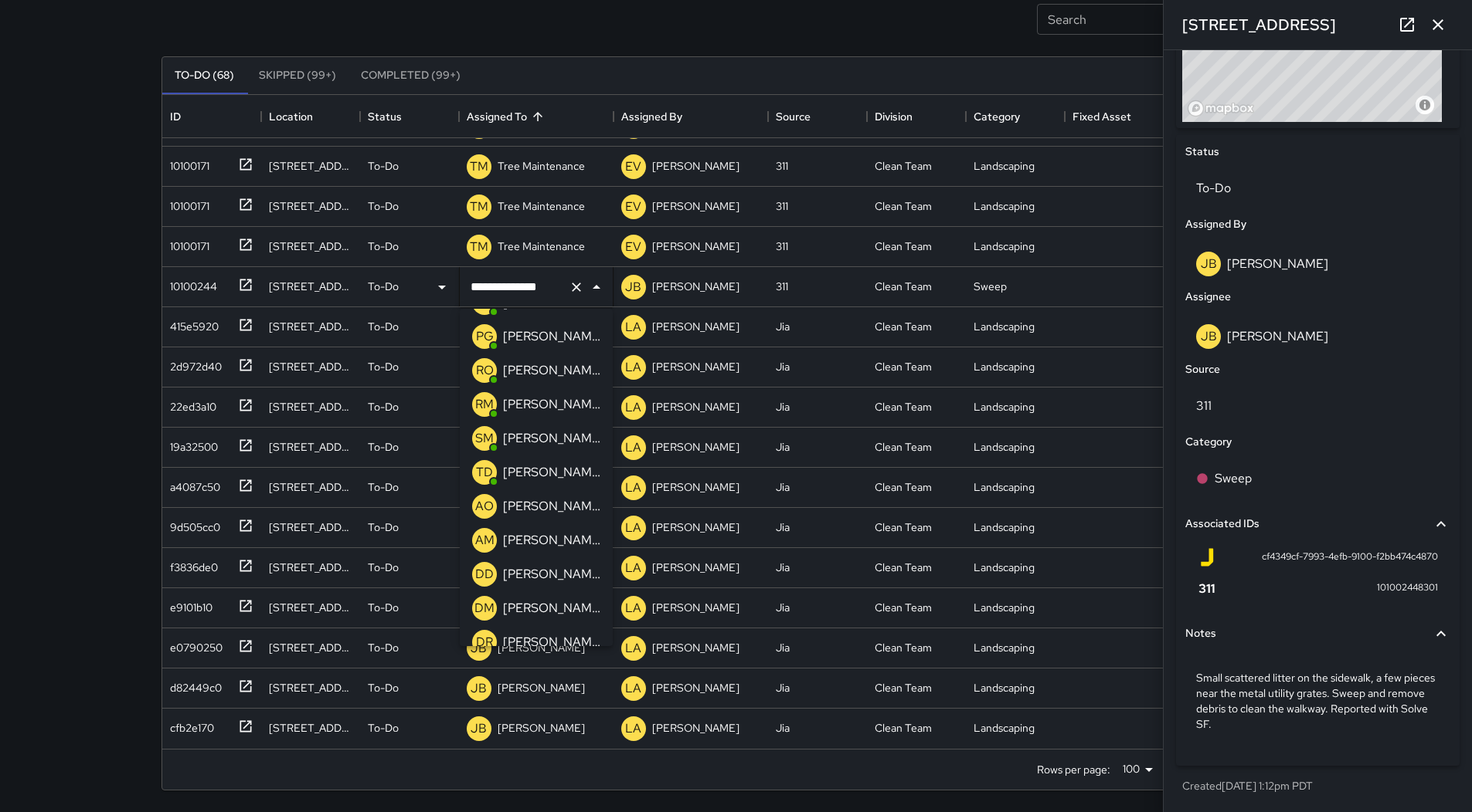
scroll to position [46, 0]
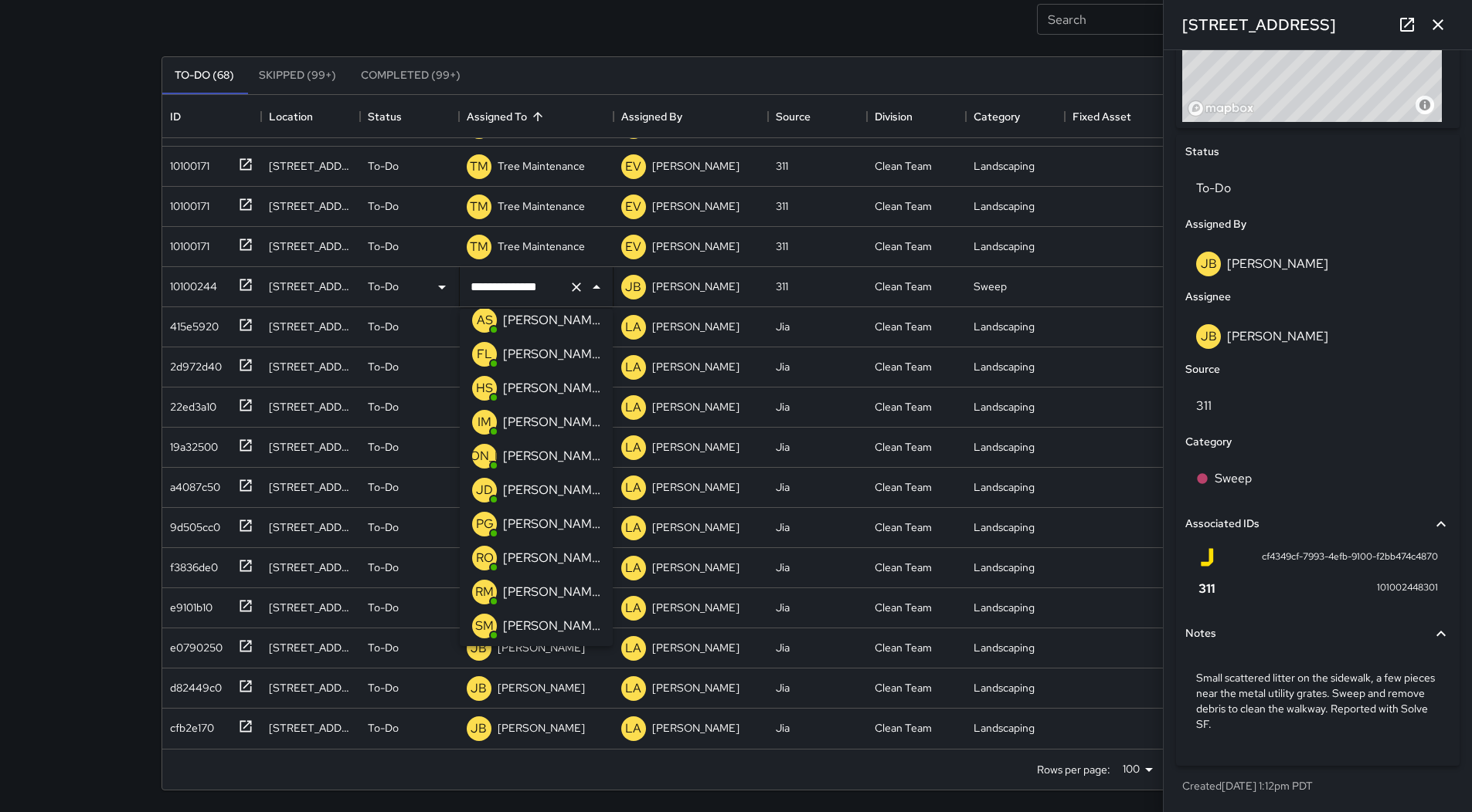
click at [553, 458] on p "[PERSON_NAME]" at bounding box center [552, 456] width 97 height 18
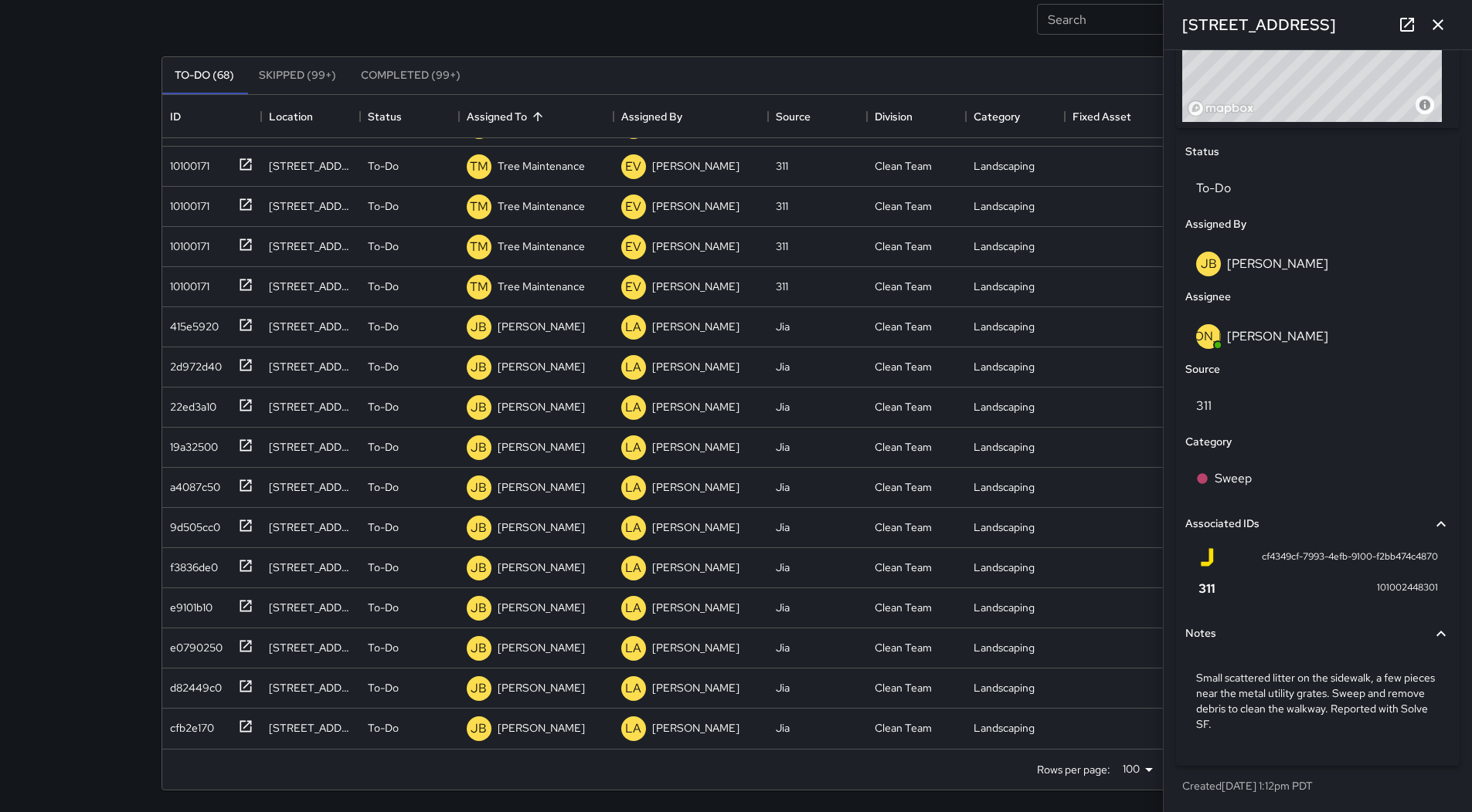
click at [1442, 26] on icon "button" at bounding box center [1437, 25] width 18 height 18
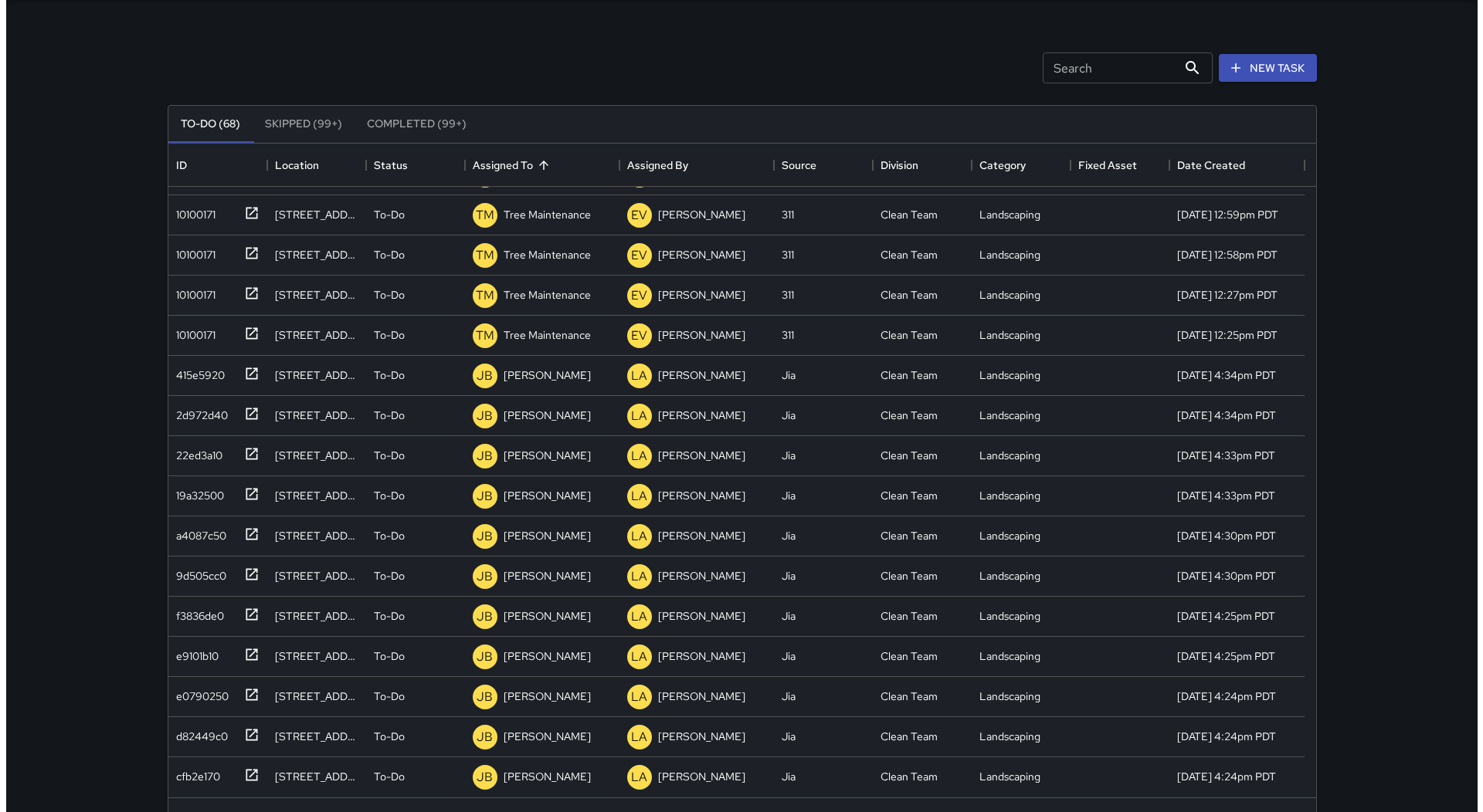
scroll to position [0, 0]
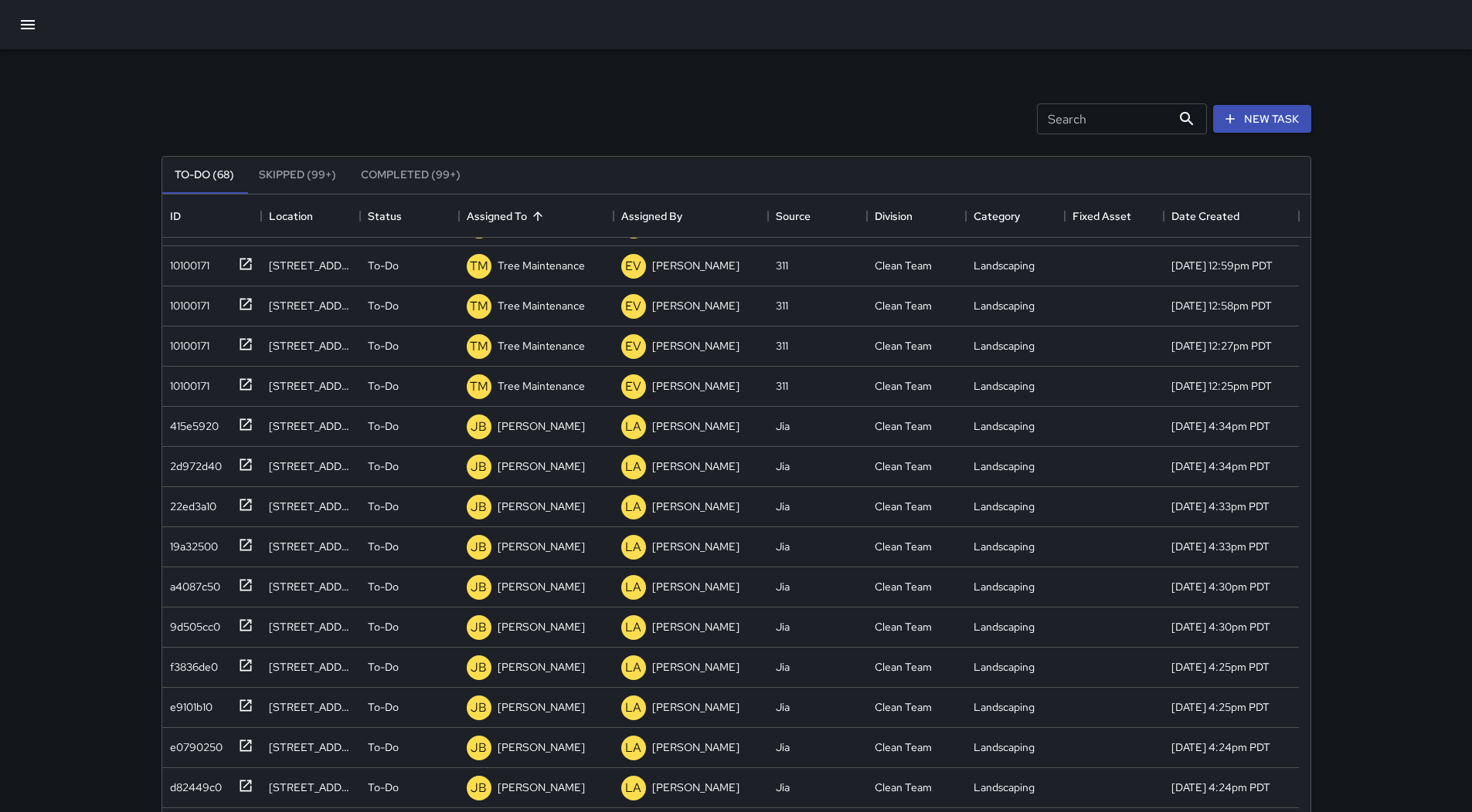
click at [22, 25] on icon "button" at bounding box center [27, 25] width 18 height 18
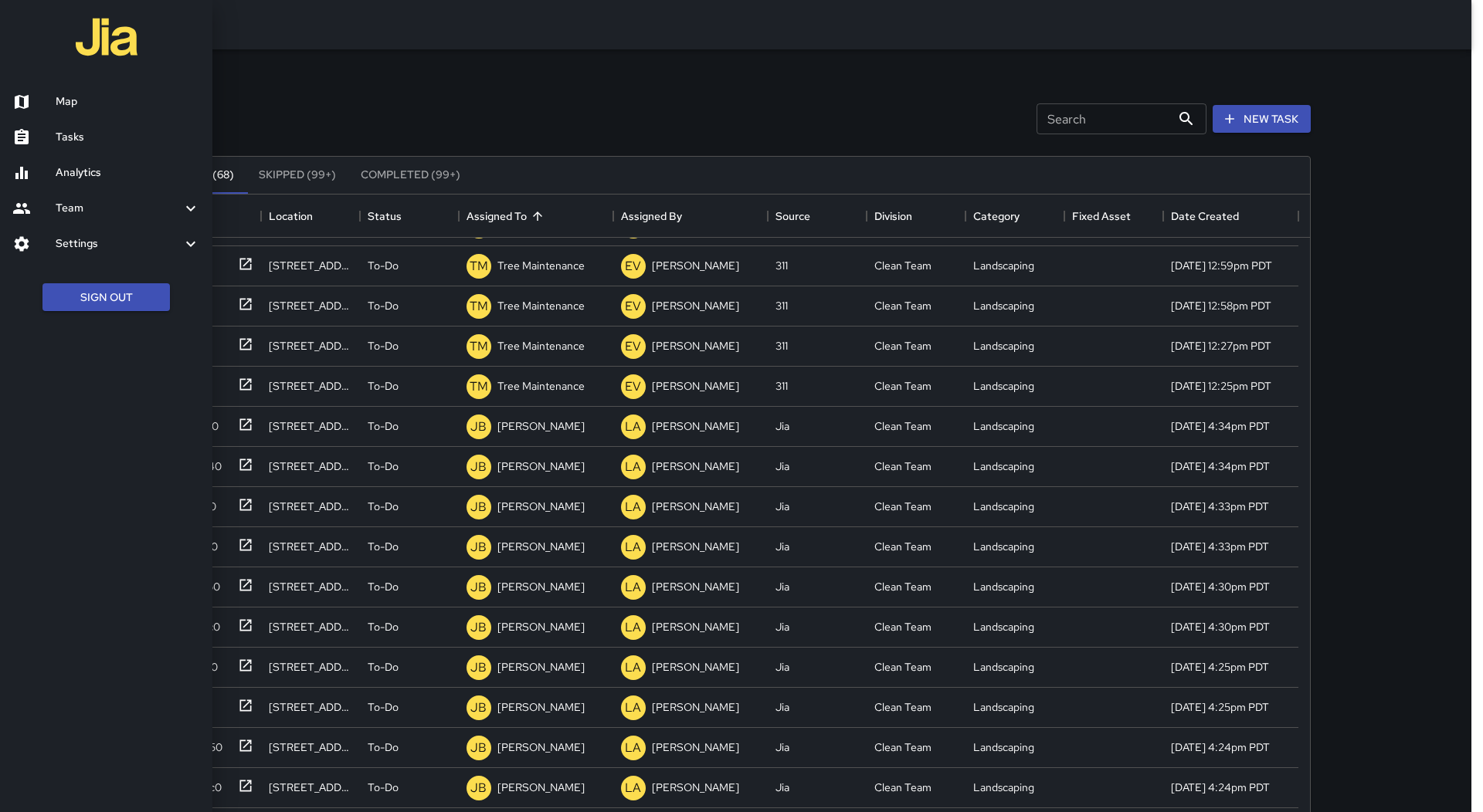
click at [70, 94] on h6 "Map" at bounding box center [128, 102] width 145 height 17
